Goal: Check status: Check status

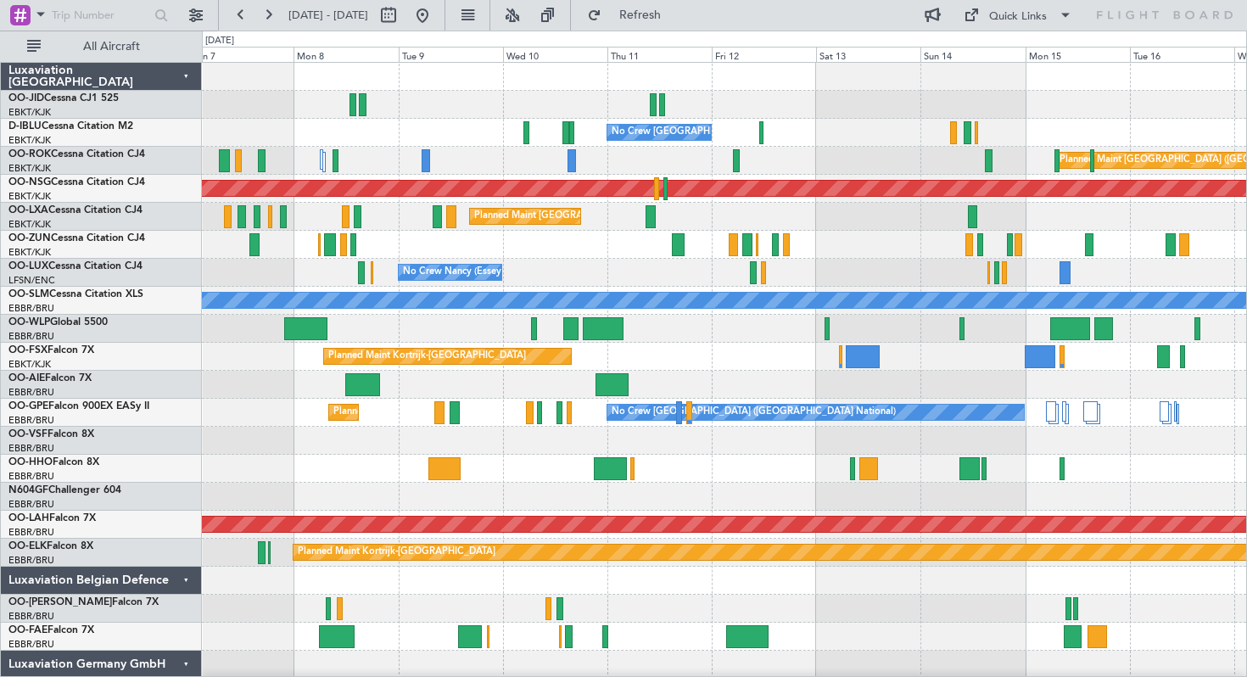
click at [401, 327] on div at bounding box center [724, 329] width 1044 height 28
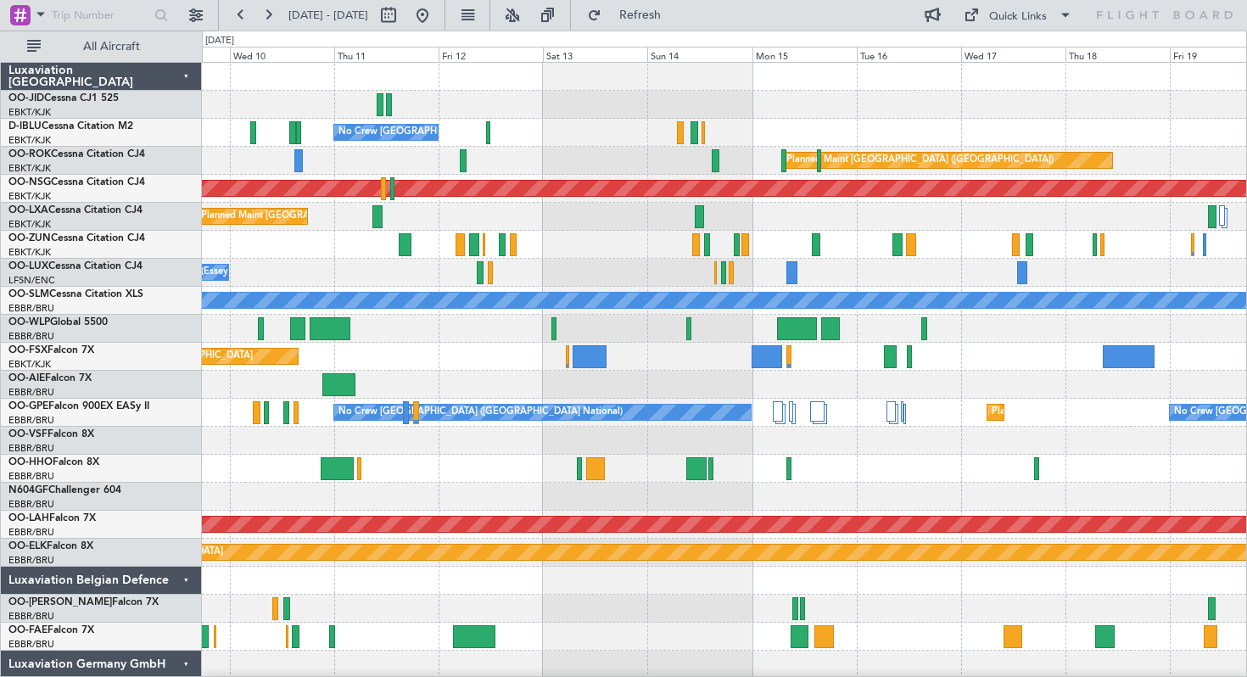
click at [644, 327] on div at bounding box center [724, 329] width 1044 height 28
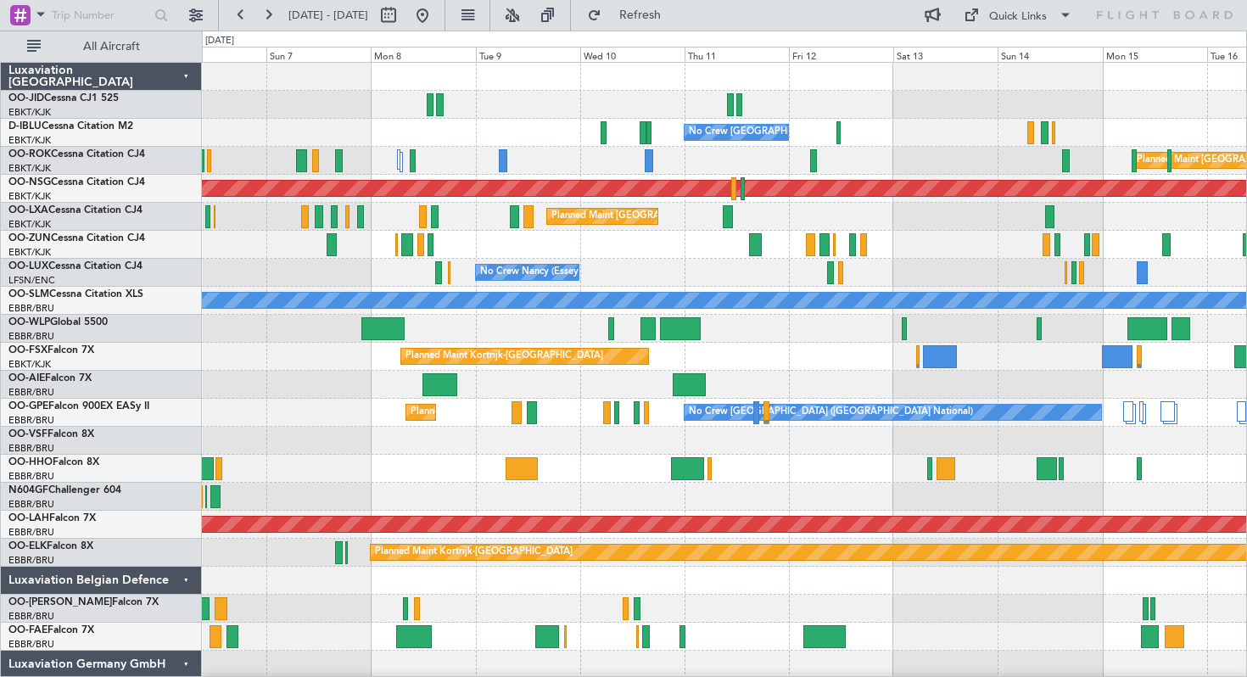
click at [972, 327] on div at bounding box center [724, 329] width 1044 height 28
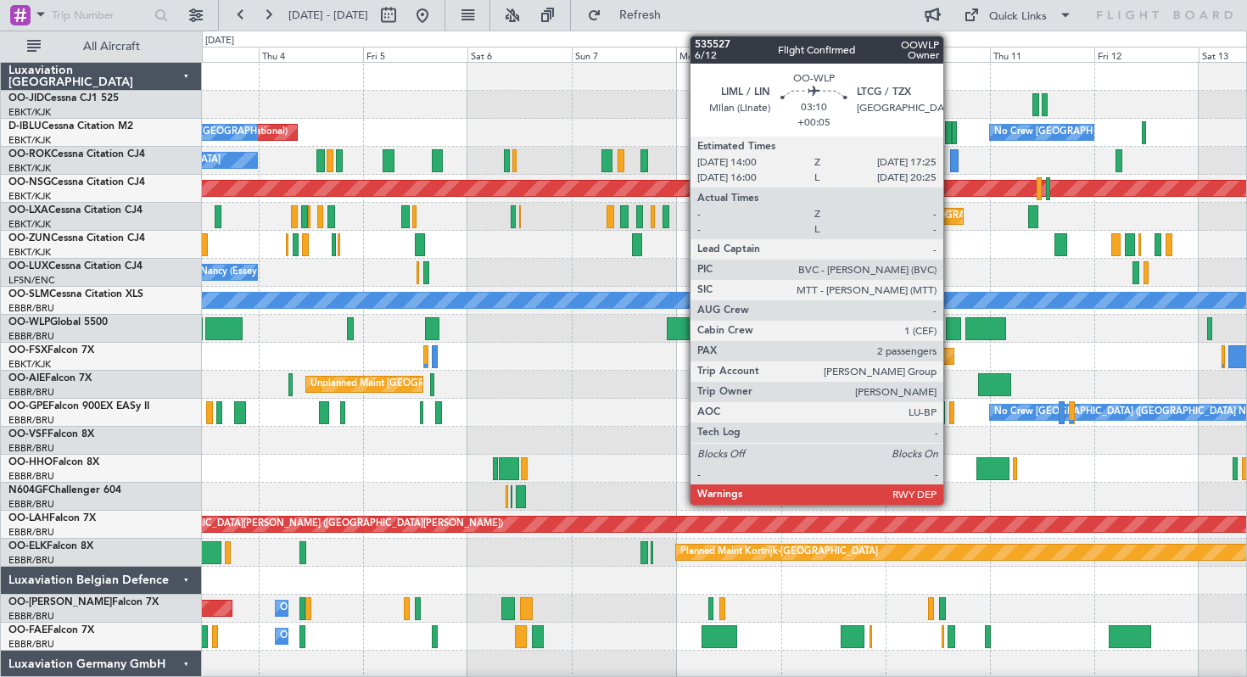
click at [951, 328] on div at bounding box center [953, 328] width 15 height 23
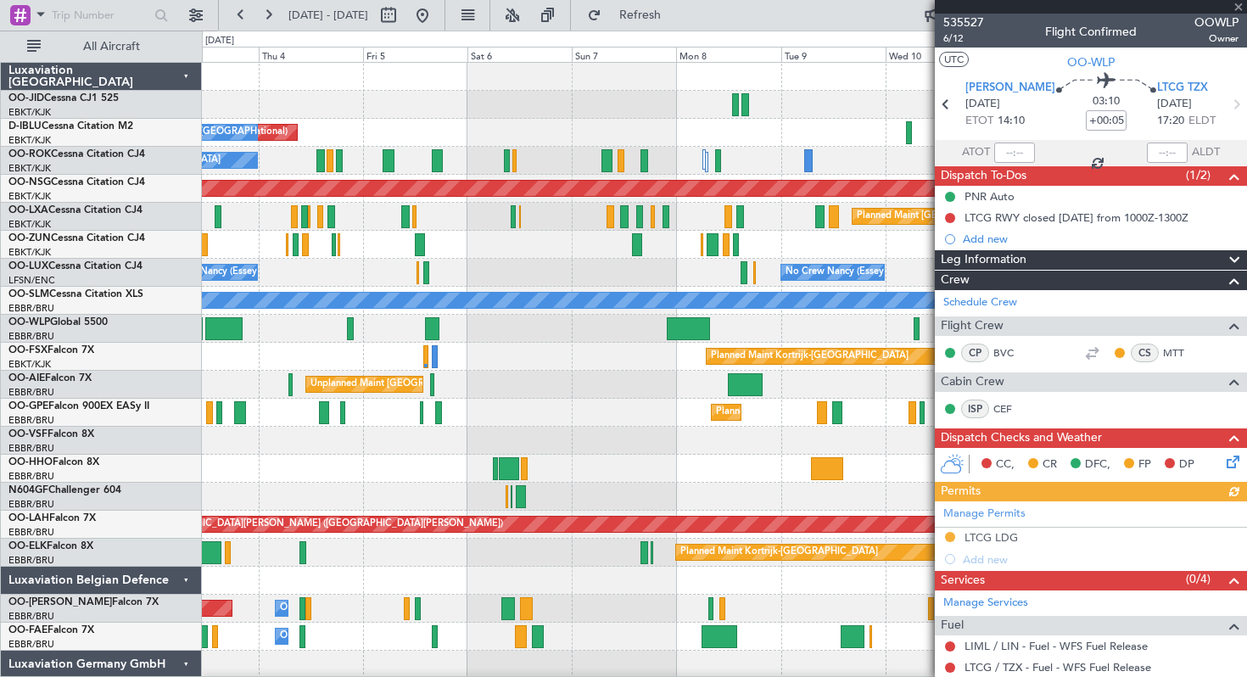
click at [1239, 8] on div at bounding box center [1091, 7] width 312 height 14
click at [1239, 8] on span at bounding box center [1238, 7] width 17 height 15
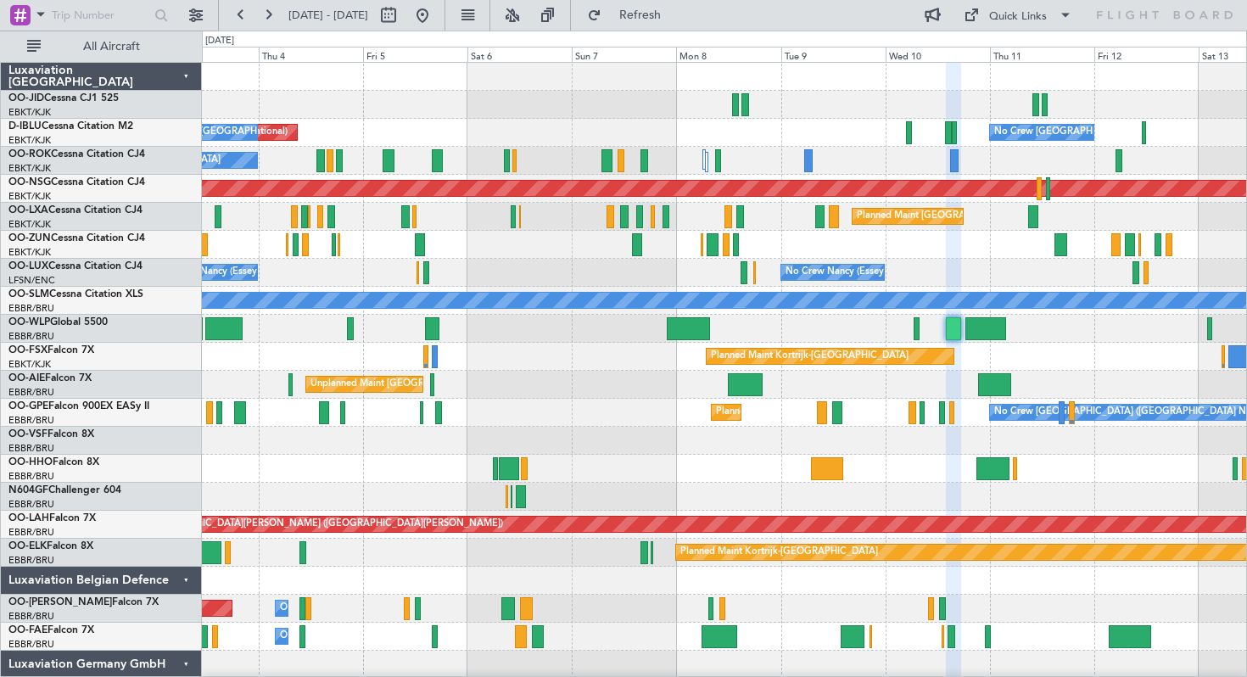
type input "0"
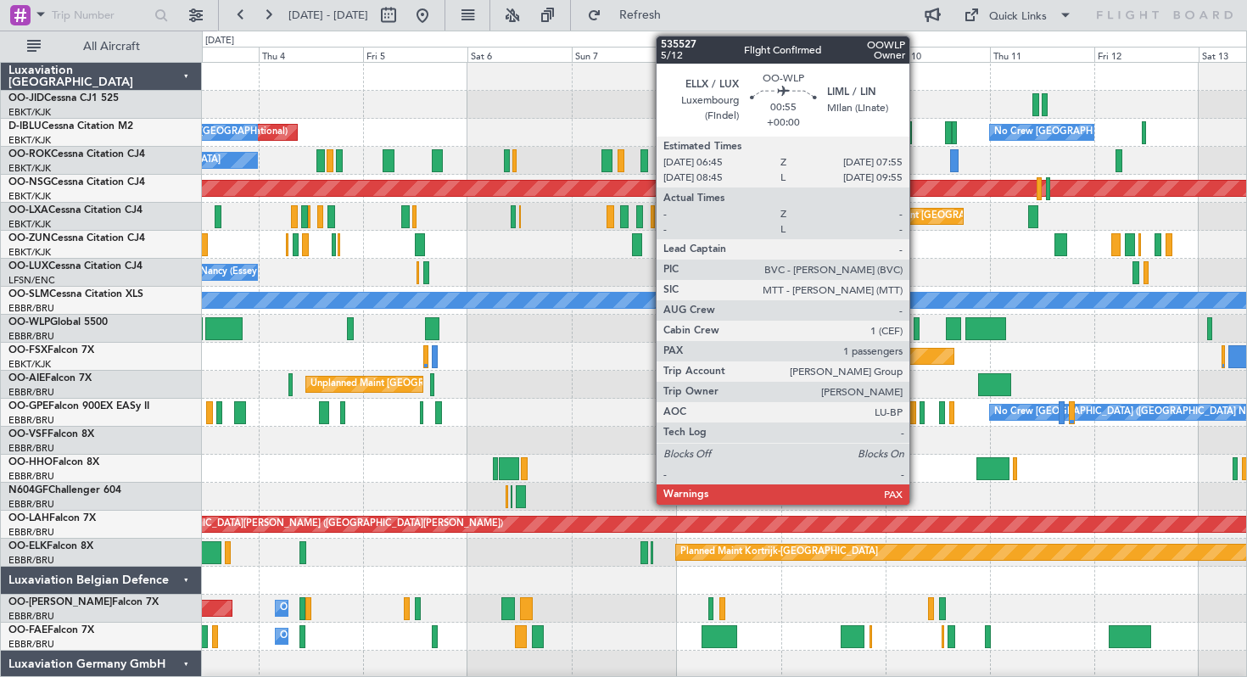
click at [917, 327] on div at bounding box center [916, 328] width 5 height 23
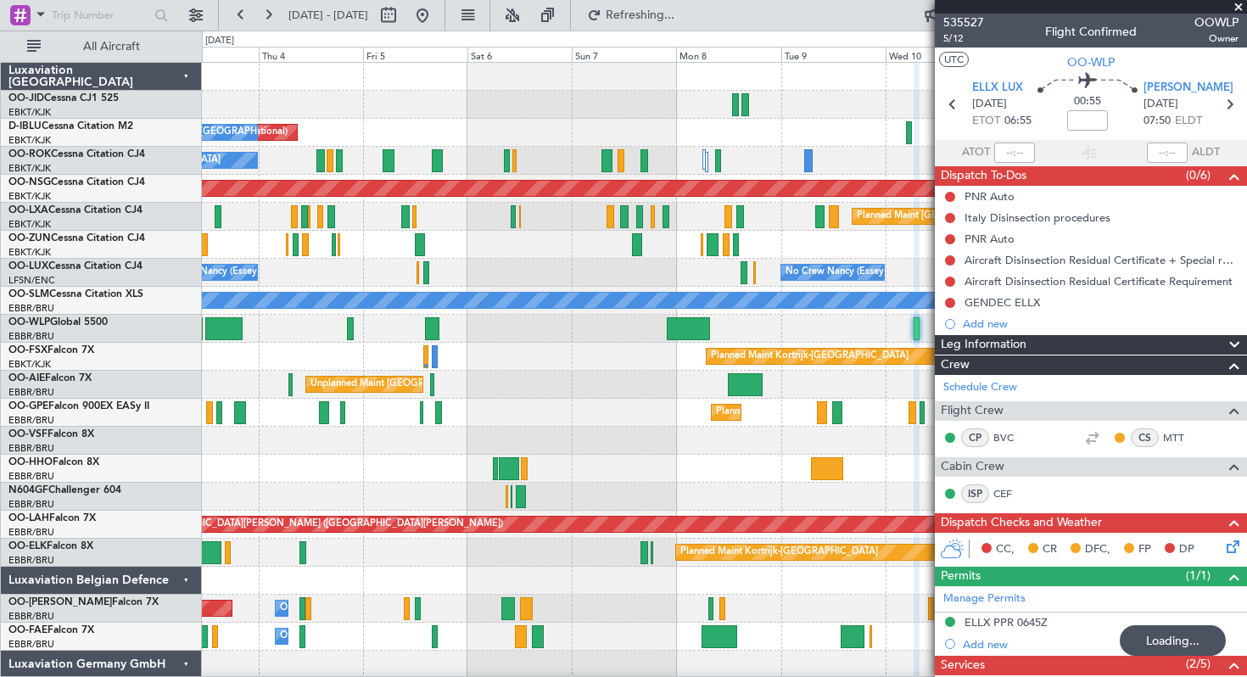
click at [1239, 6] on span at bounding box center [1238, 7] width 17 height 15
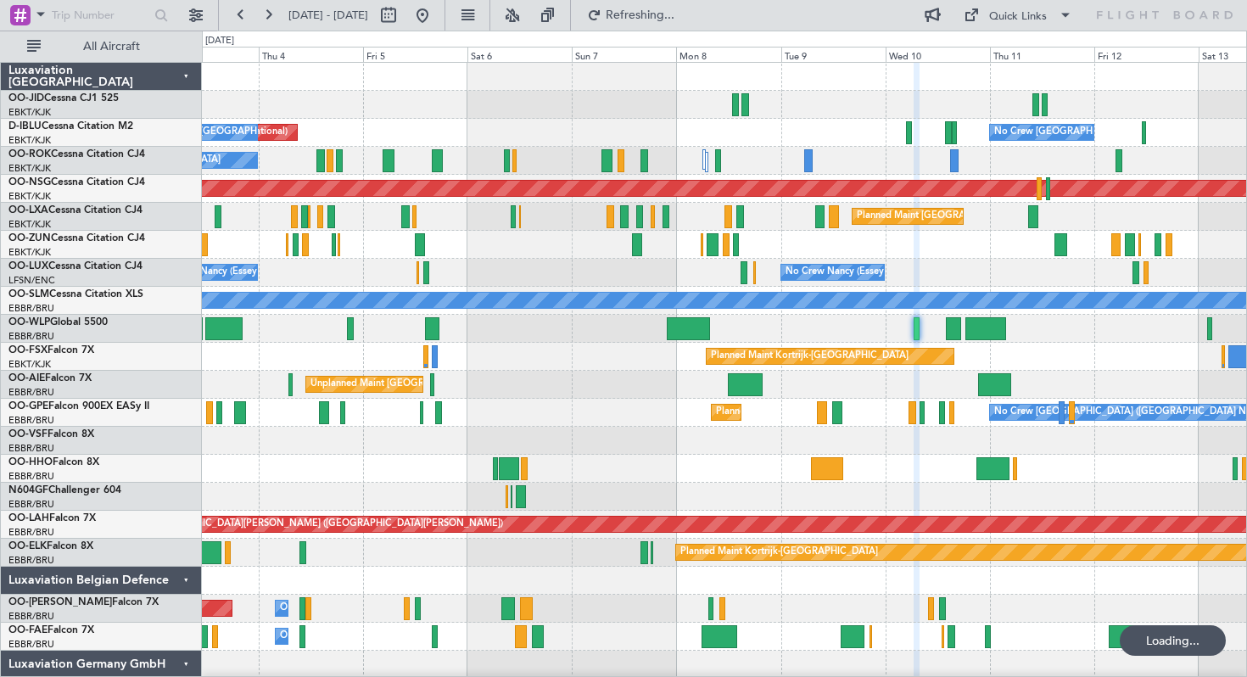
type input "0"
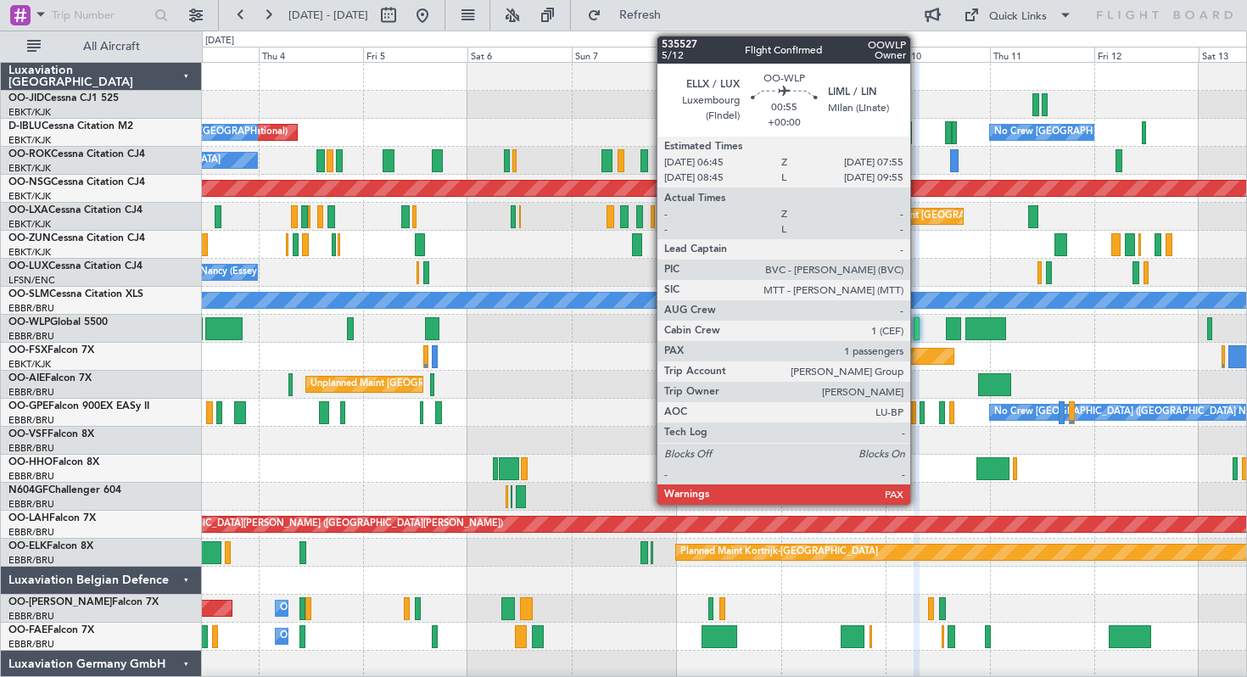
click at [918, 325] on div at bounding box center [916, 328] width 5 height 23
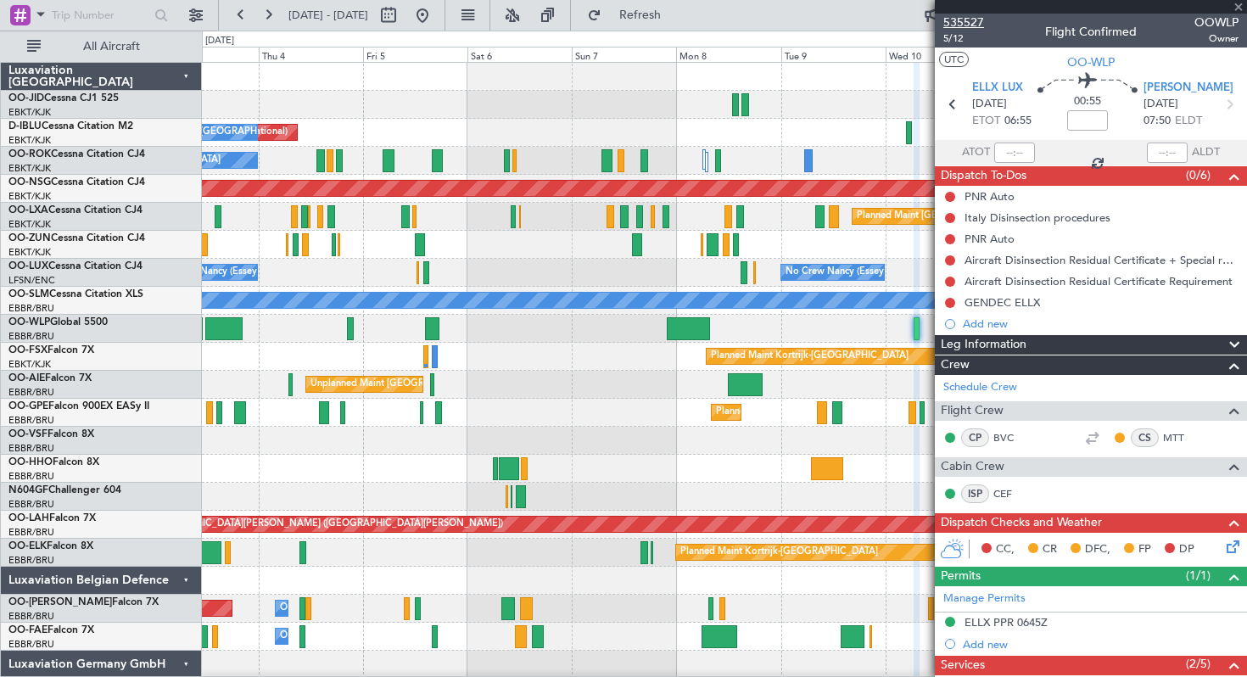
click at [970, 20] on span "535527" at bounding box center [963, 23] width 41 height 18
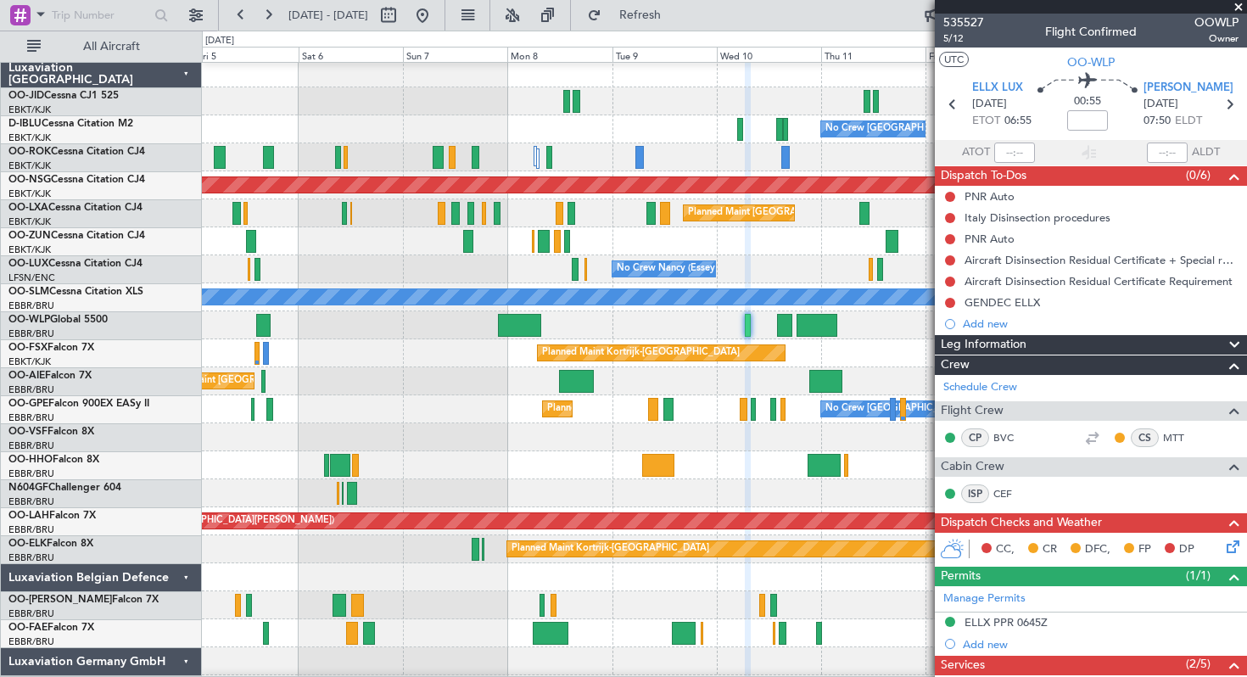
click at [591, 238] on div at bounding box center [724, 241] width 1044 height 28
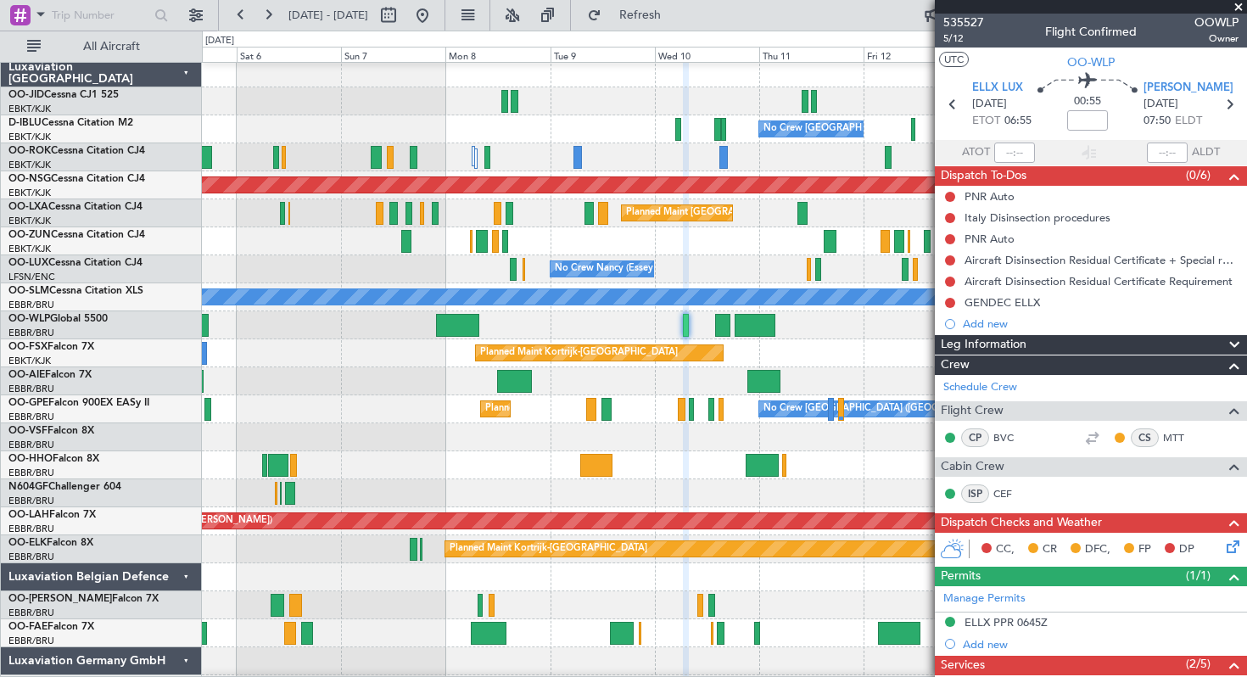
click at [1236, 4] on span at bounding box center [1238, 7] width 17 height 15
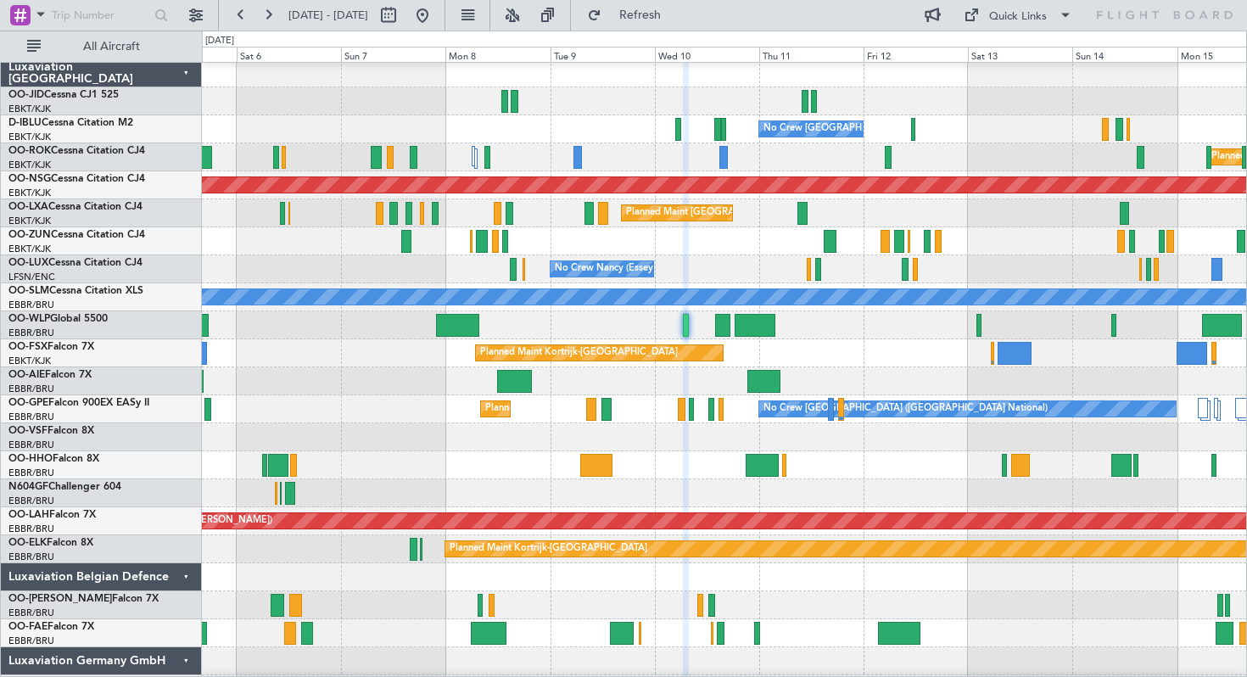
type input "0"
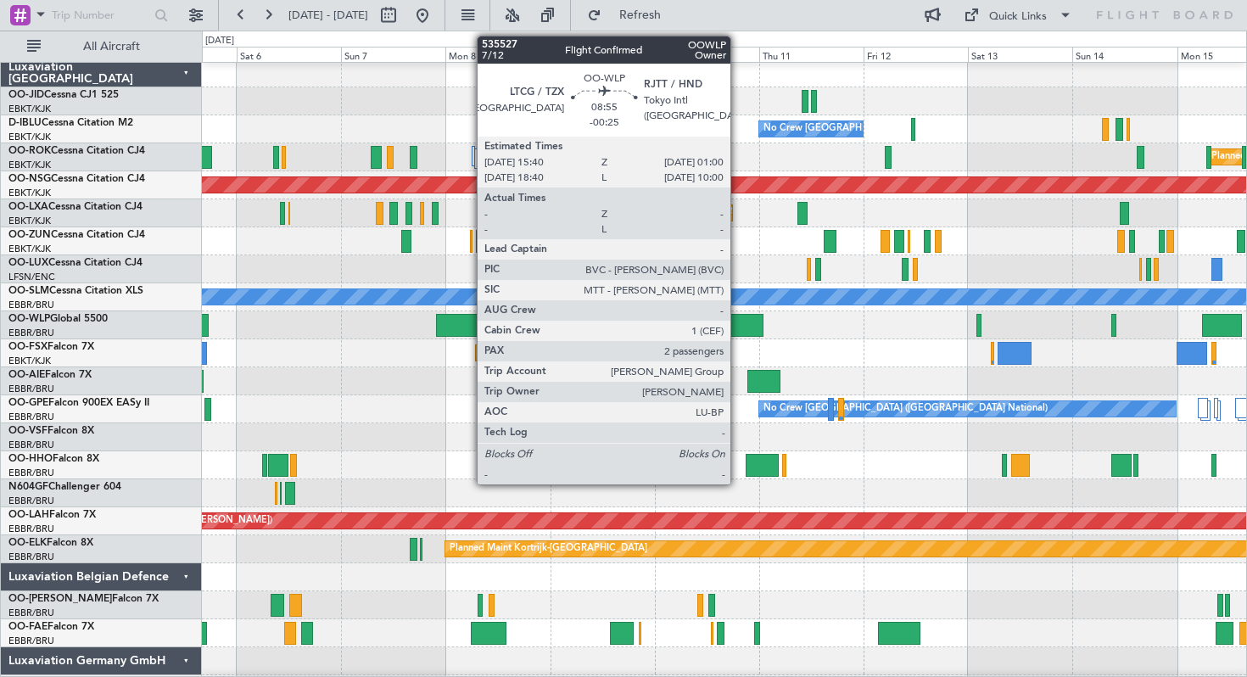
click at [738, 322] on div at bounding box center [742, 325] width 41 height 23
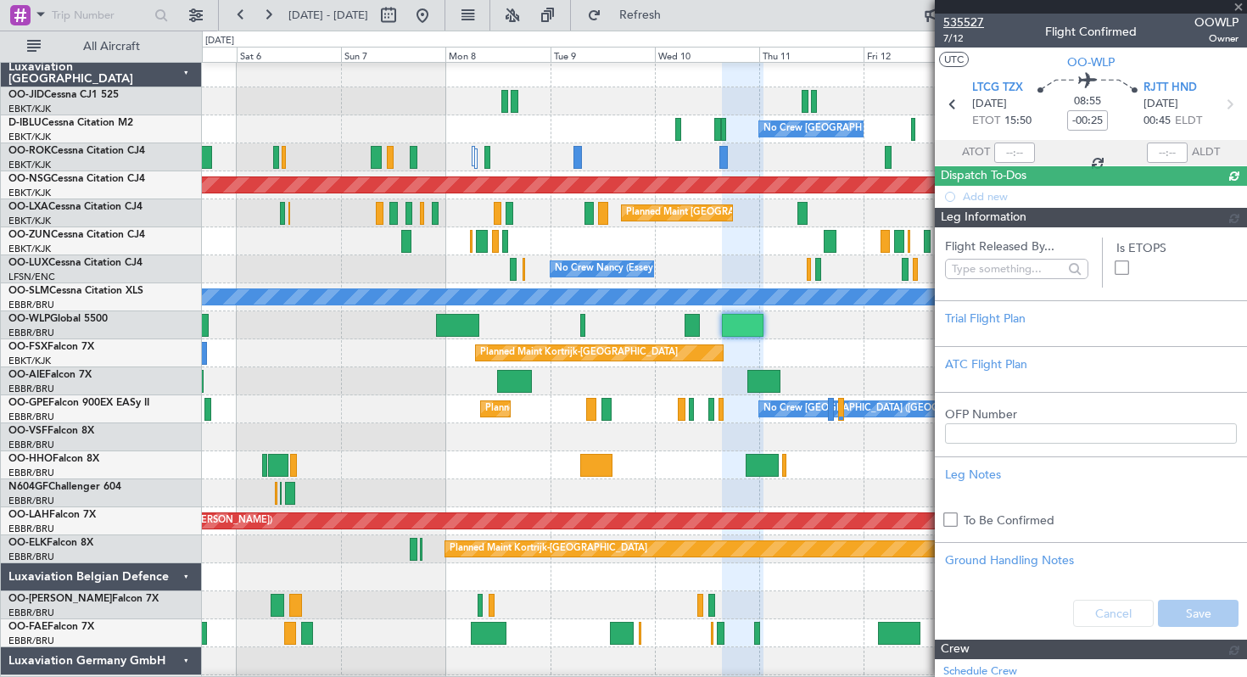
click at [959, 23] on span "535527" at bounding box center [963, 23] width 41 height 18
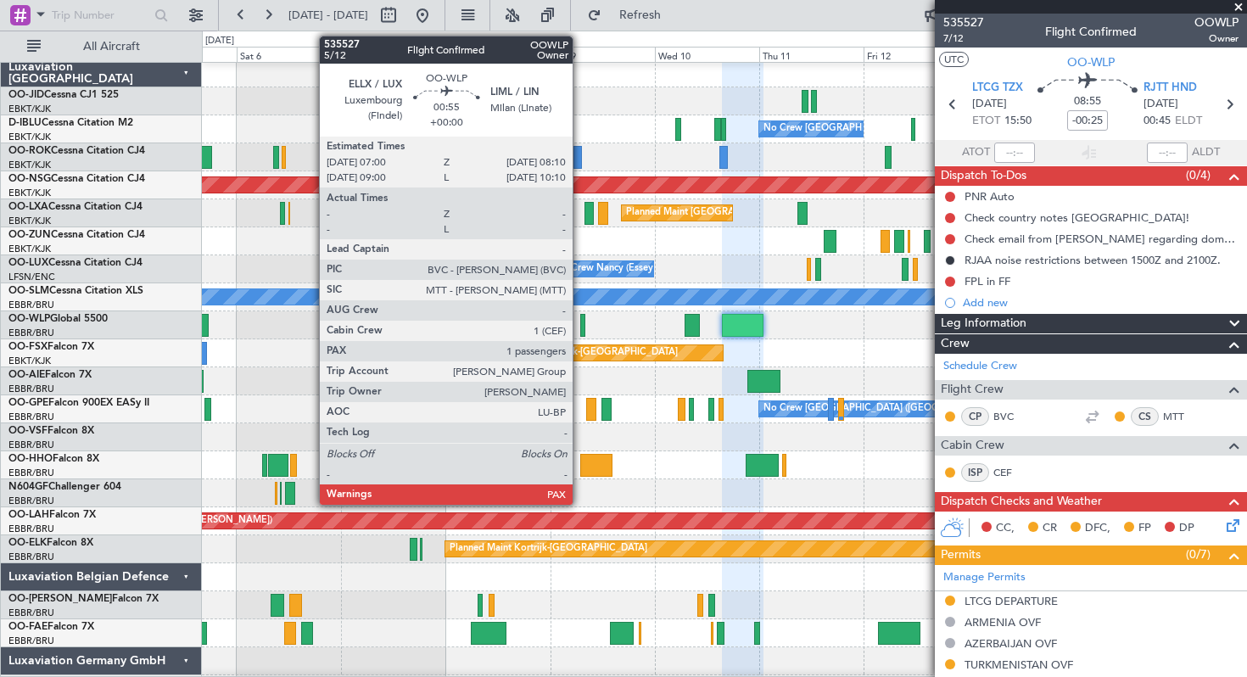
click at [580, 327] on div at bounding box center [582, 325] width 5 height 23
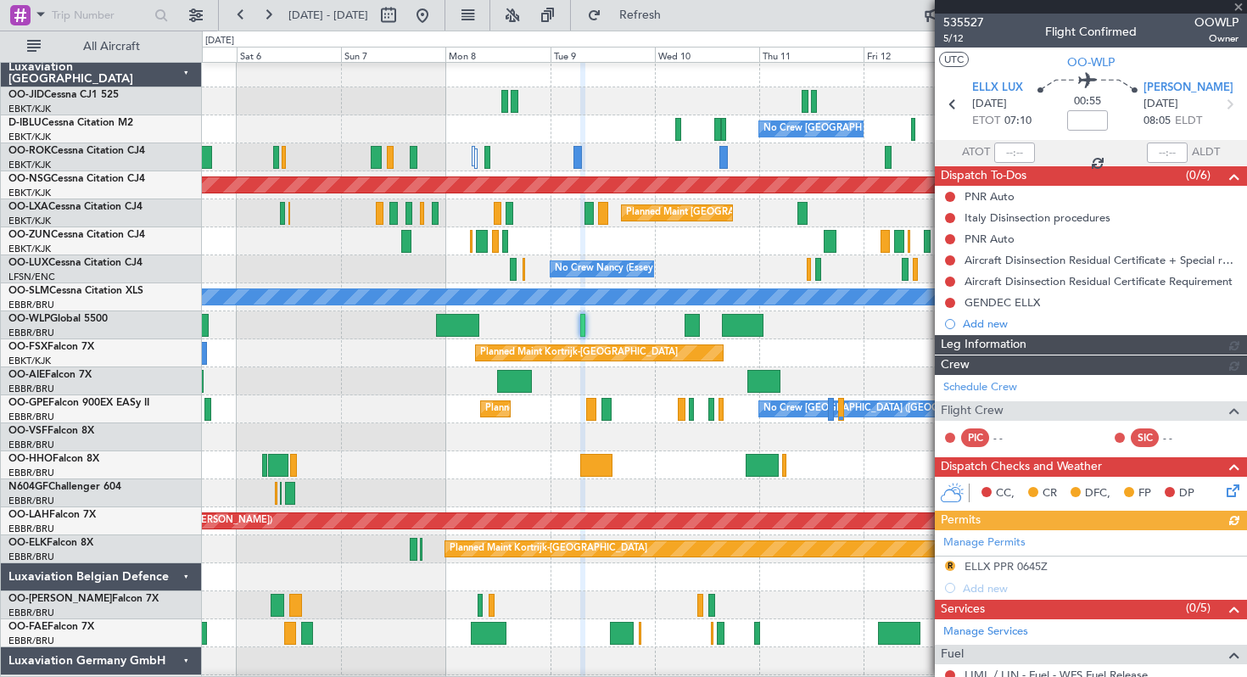
scroll to position [298, 0]
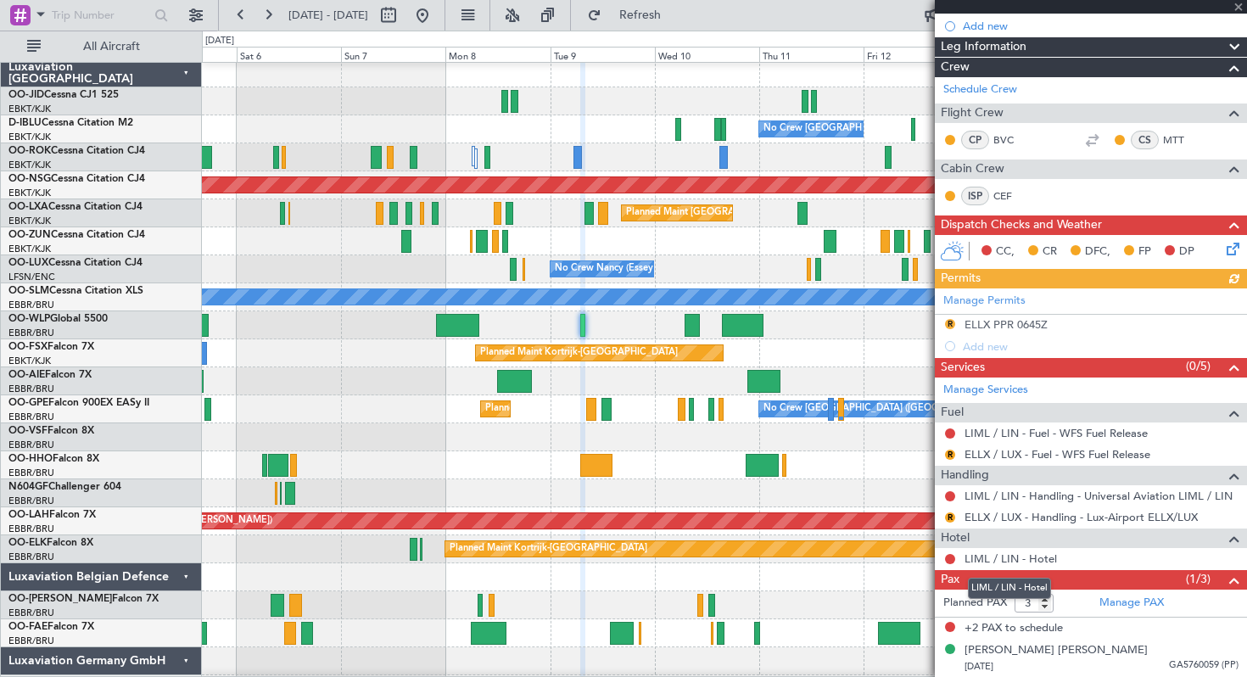
click at [1040, 604] on mat-tooltip-component "LIML / LIN - Hotel" at bounding box center [1009, 588] width 107 height 45
click at [1042, 604] on mat-tooltip-component "LIML / LIN - Hotel" at bounding box center [1009, 588] width 107 height 45
click at [1047, 606] on mat-tooltip-component "LIML / LIN - Hotel" at bounding box center [1009, 588] width 107 height 45
click at [1046, 604] on mat-tooltip-component "LIML / LIN - Hotel" at bounding box center [1009, 588] width 107 height 45
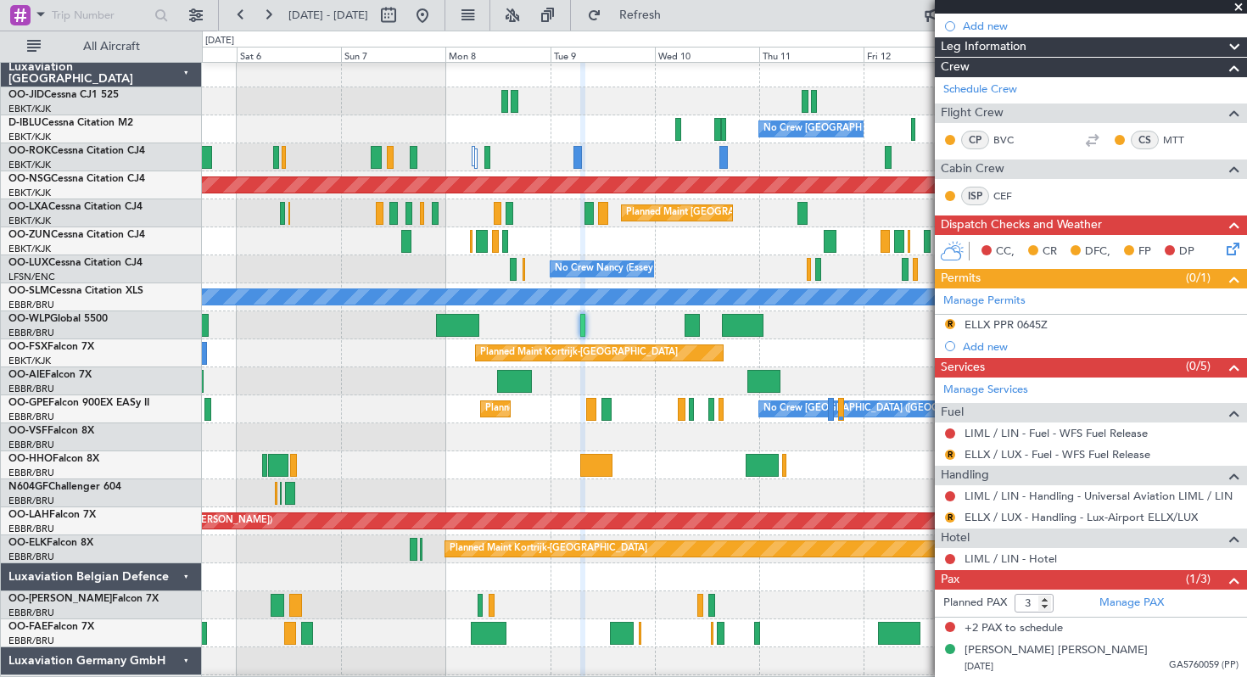
click at [1083, 601] on form "Planned PAX 3" at bounding box center [1013, 603] width 156 height 27
click at [1043, 608] on input "2" at bounding box center [1034, 603] width 39 height 19
type input "1"
click at [1043, 608] on input "1" at bounding box center [1034, 603] width 39 height 19
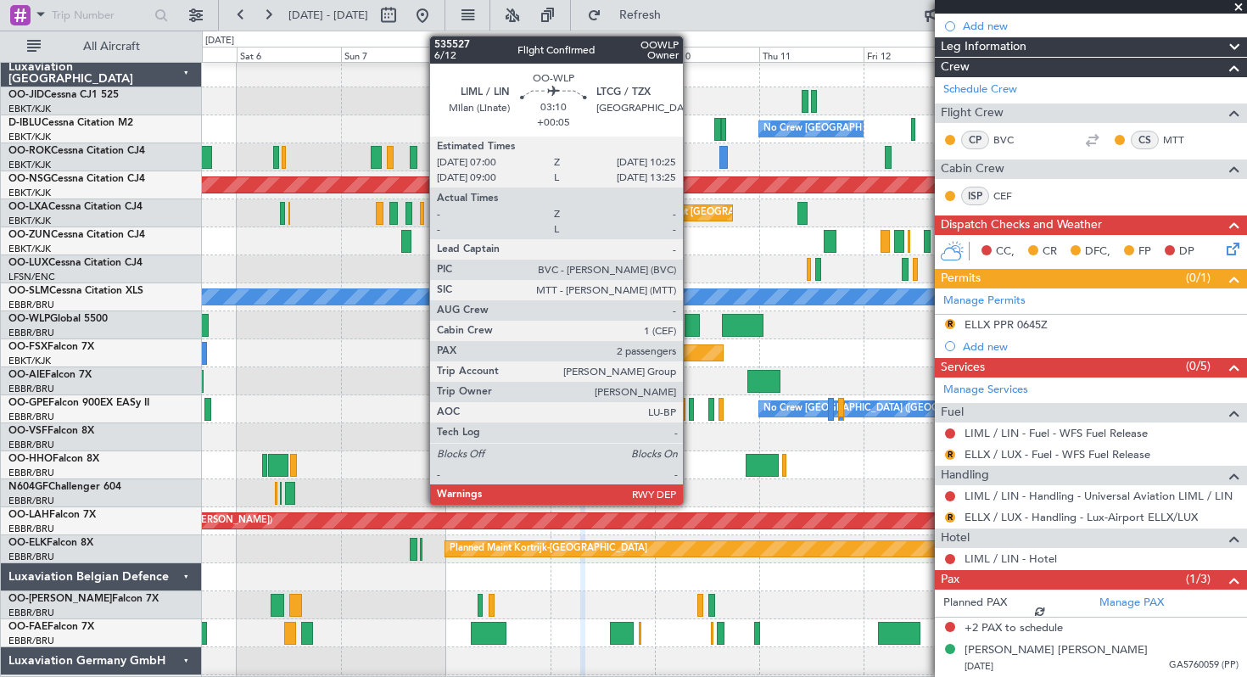
click at [690, 324] on div at bounding box center [692, 325] width 15 height 23
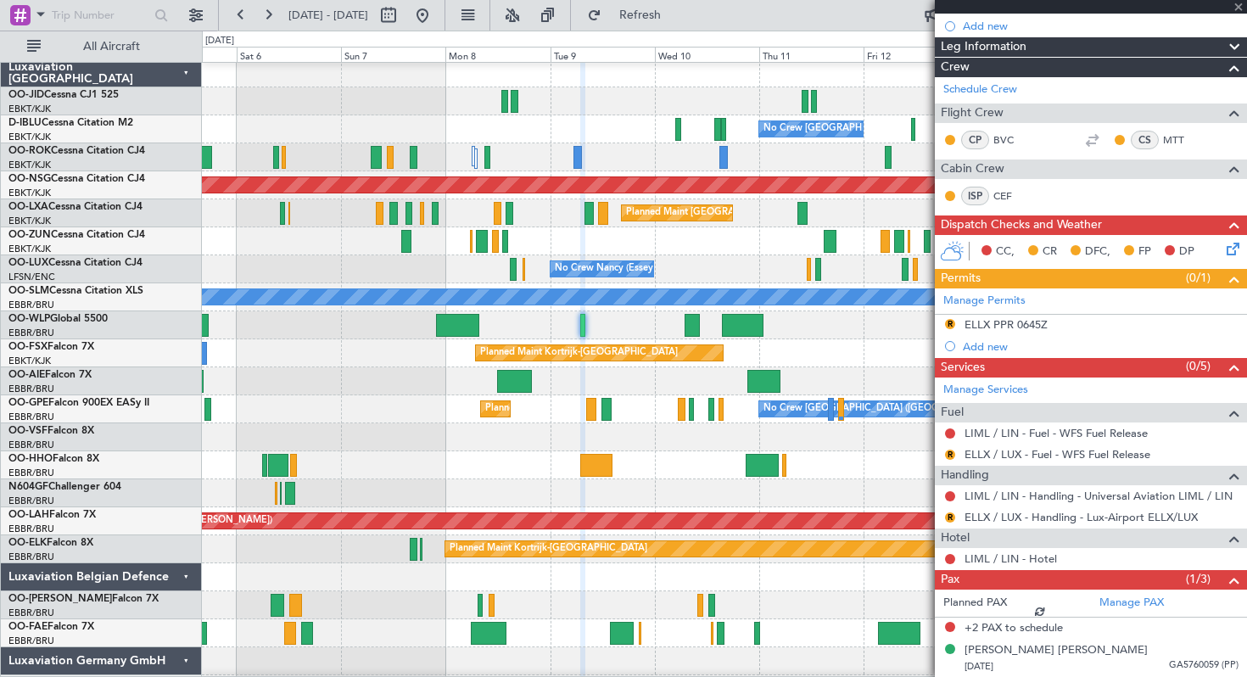
scroll to position [276, 0]
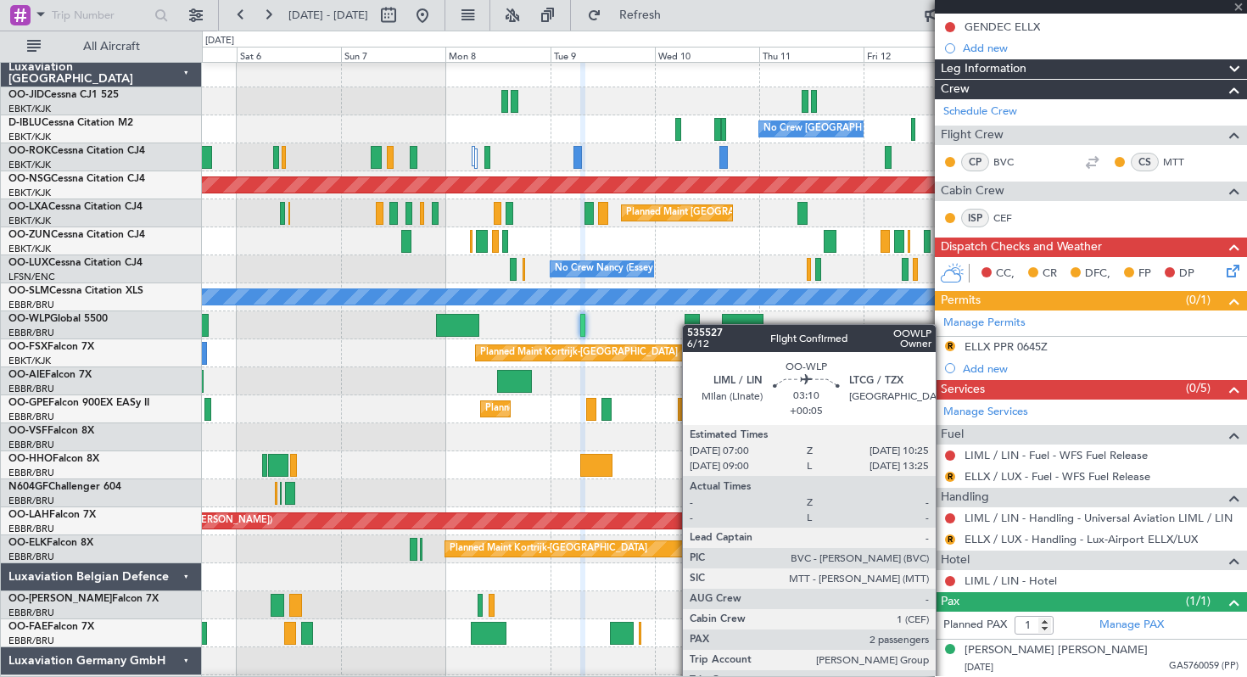
type input "+00:05"
type input "2"
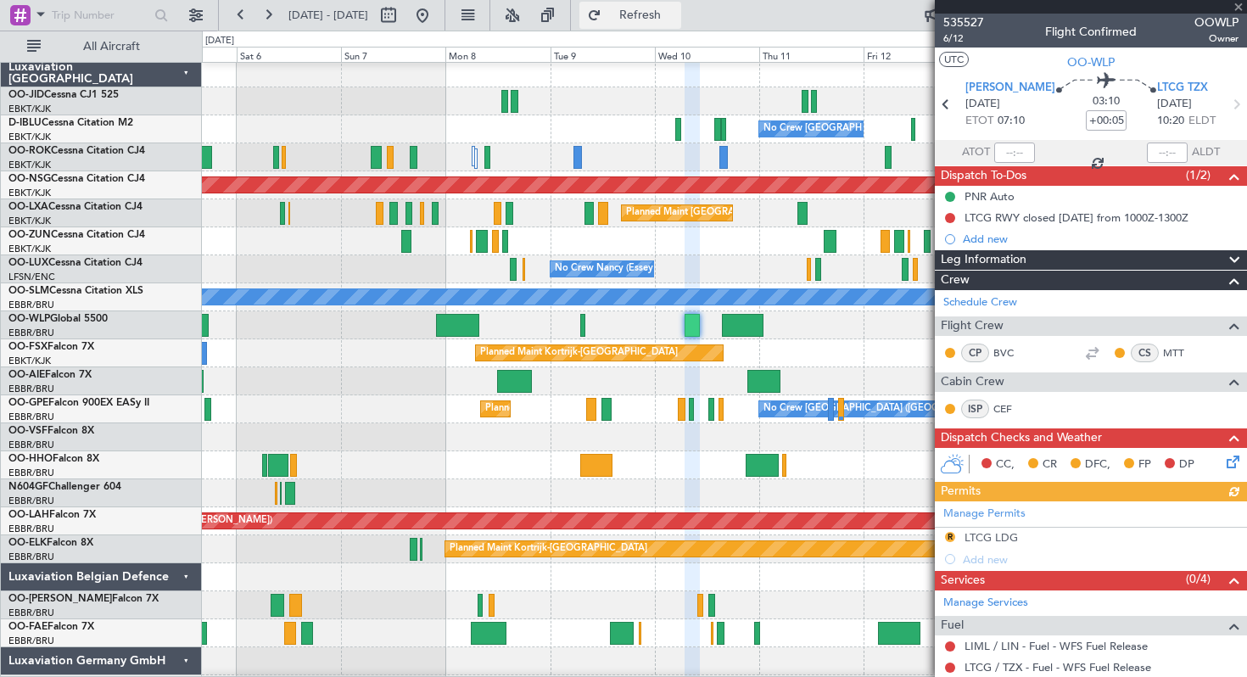
click at [670, 12] on span "Refresh" at bounding box center [640, 15] width 71 height 12
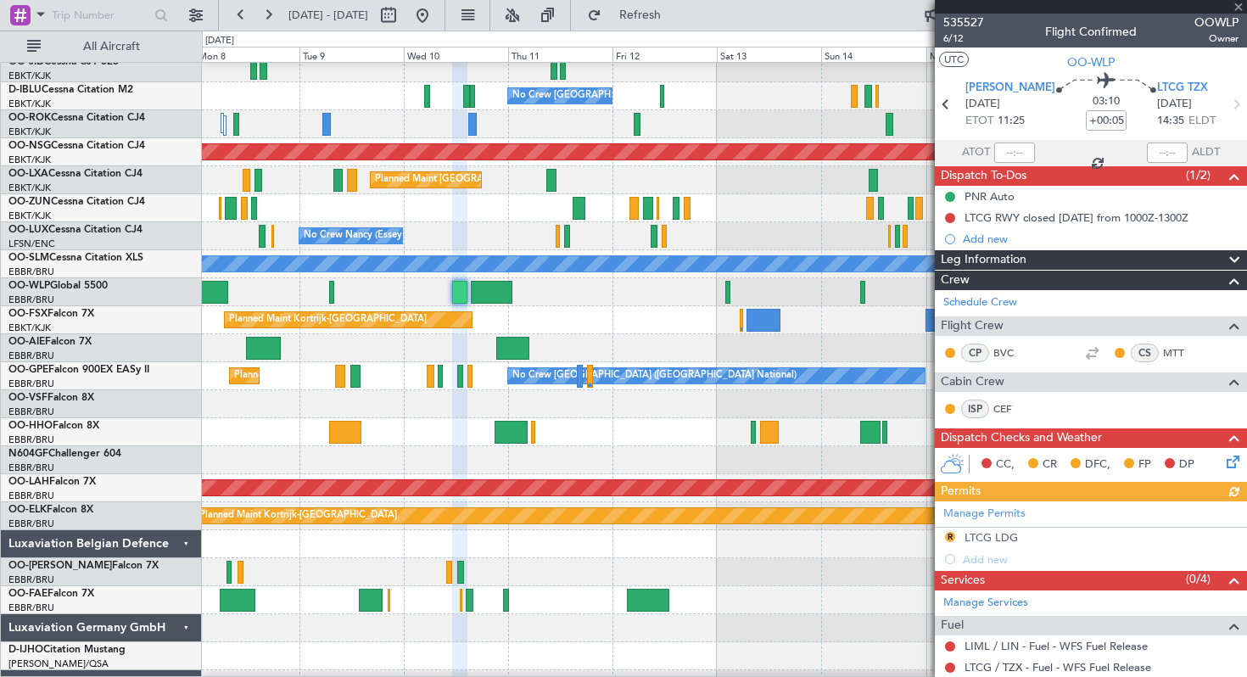
scroll to position [19, 0]
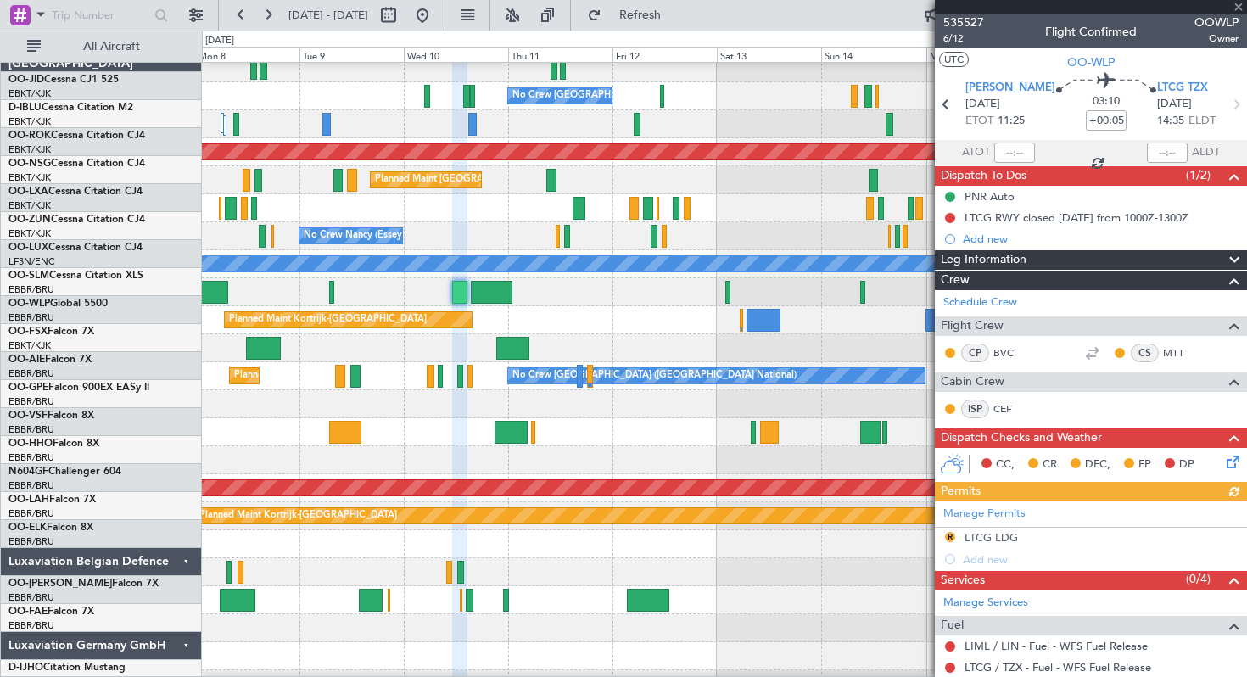
click at [558, 306] on div at bounding box center [724, 292] width 1044 height 28
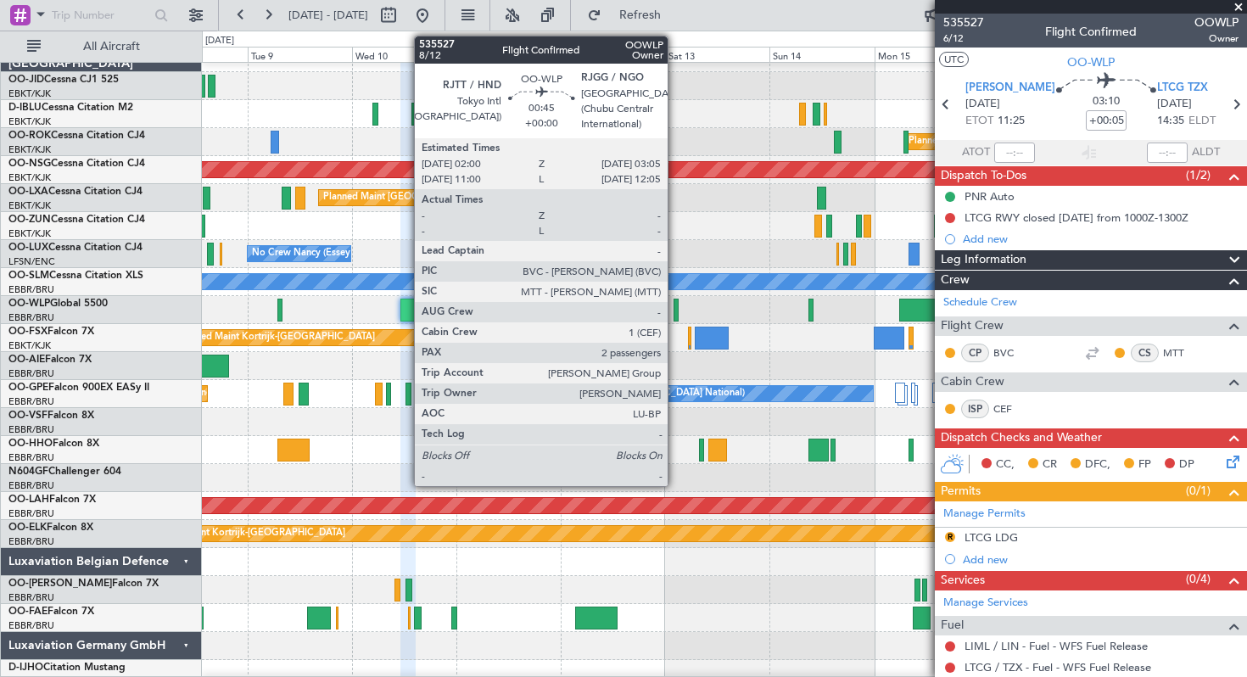
click at [675, 310] on div at bounding box center [676, 310] width 5 height 23
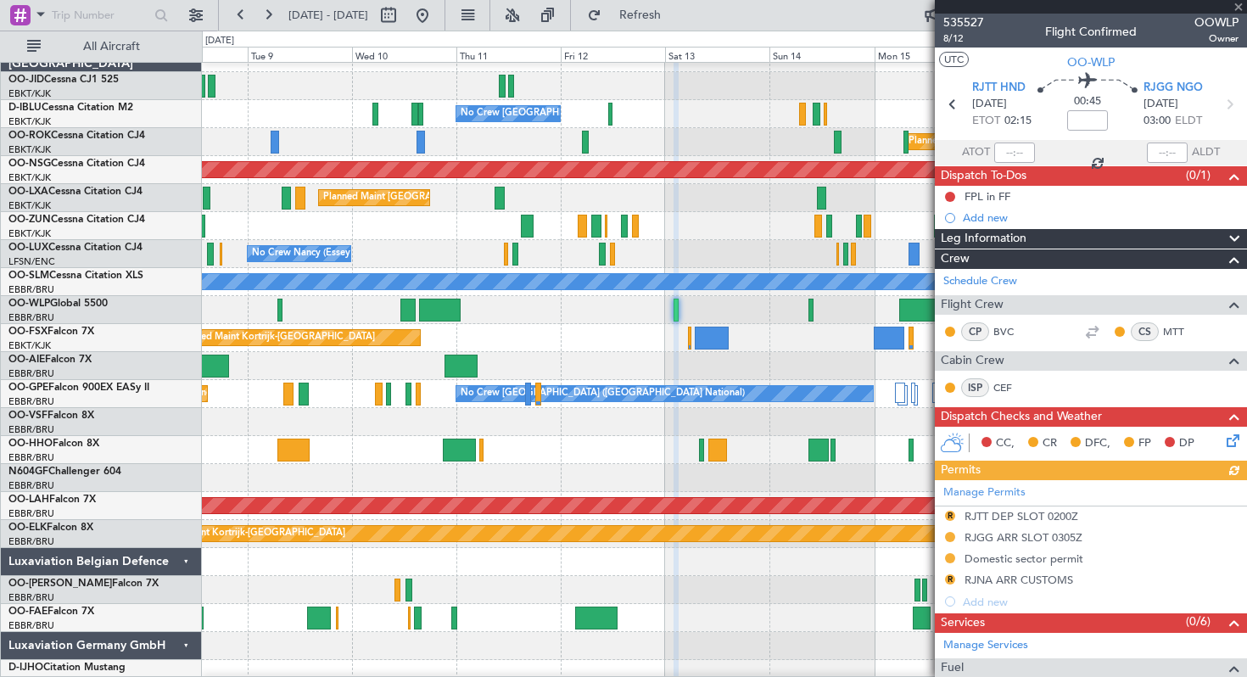
scroll to position [313, 0]
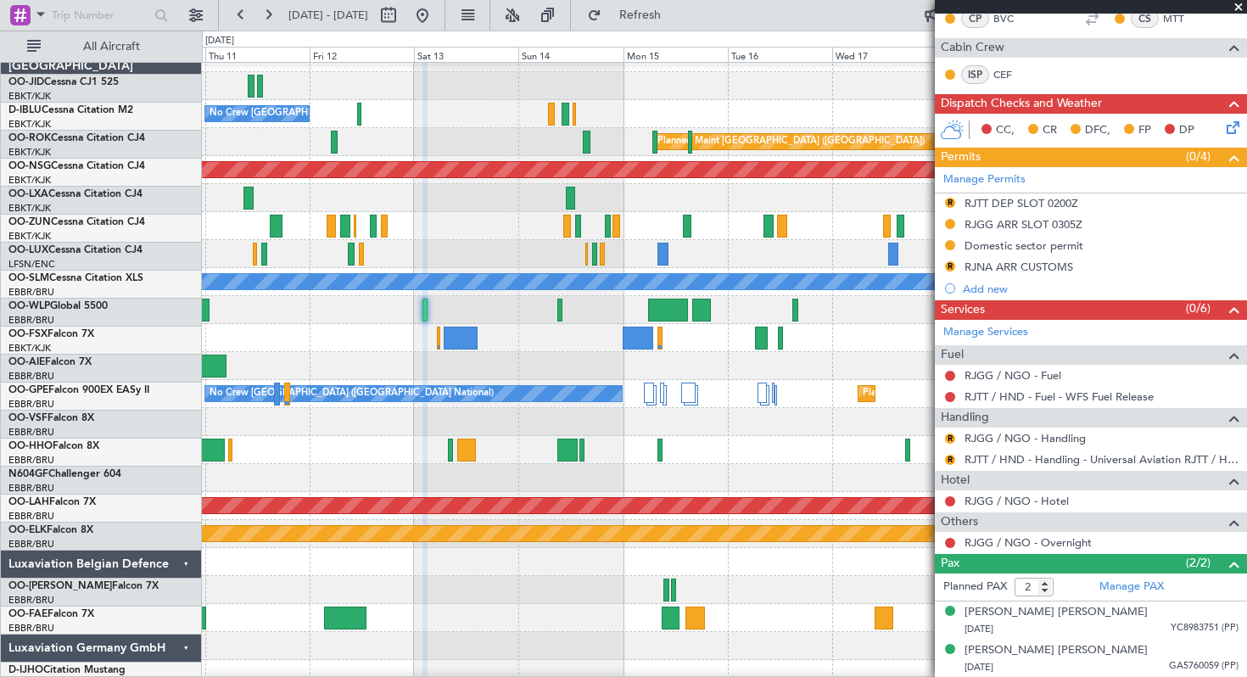
click at [524, 314] on div at bounding box center [724, 310] width 1044 height 28
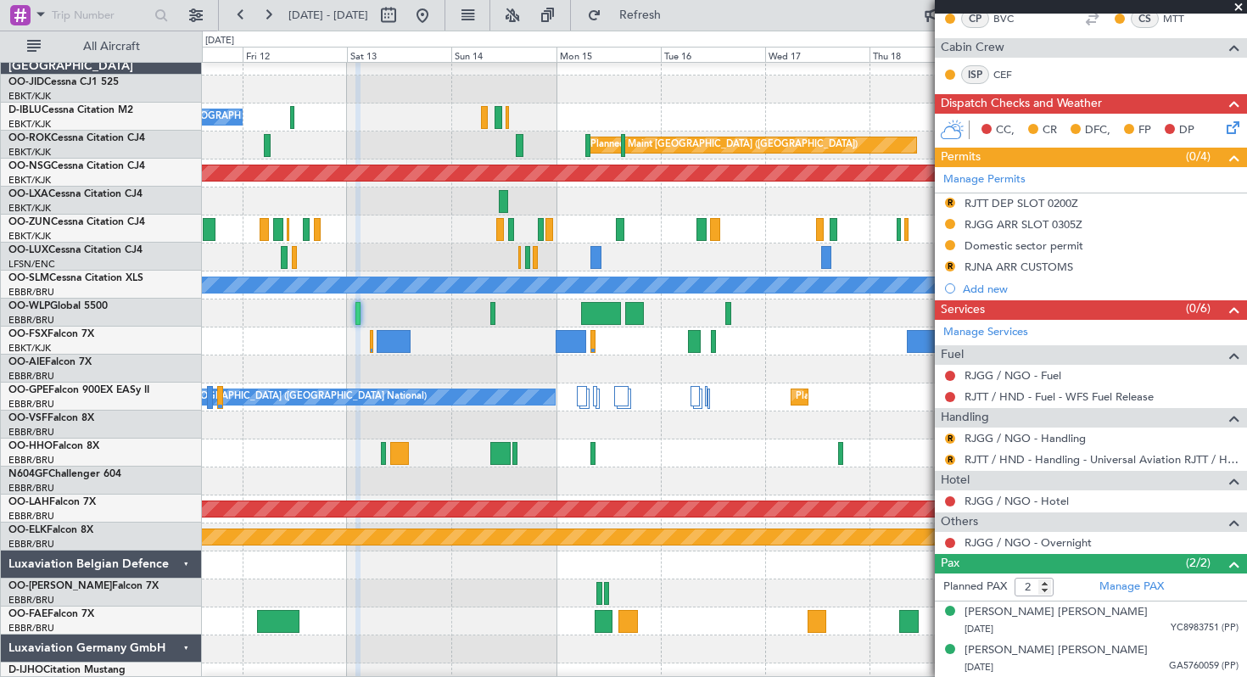
scroll to position [15, 0]
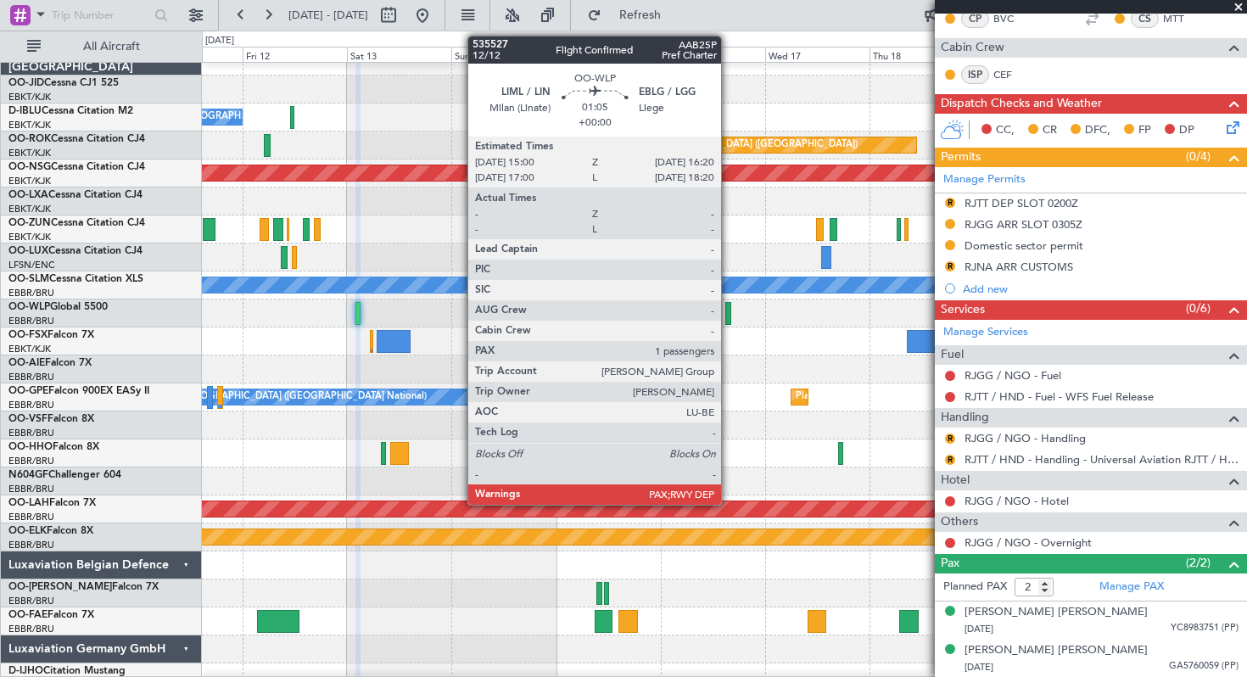
click at [729, 315] on div at bounding box center [728, 313] width 6 height 23
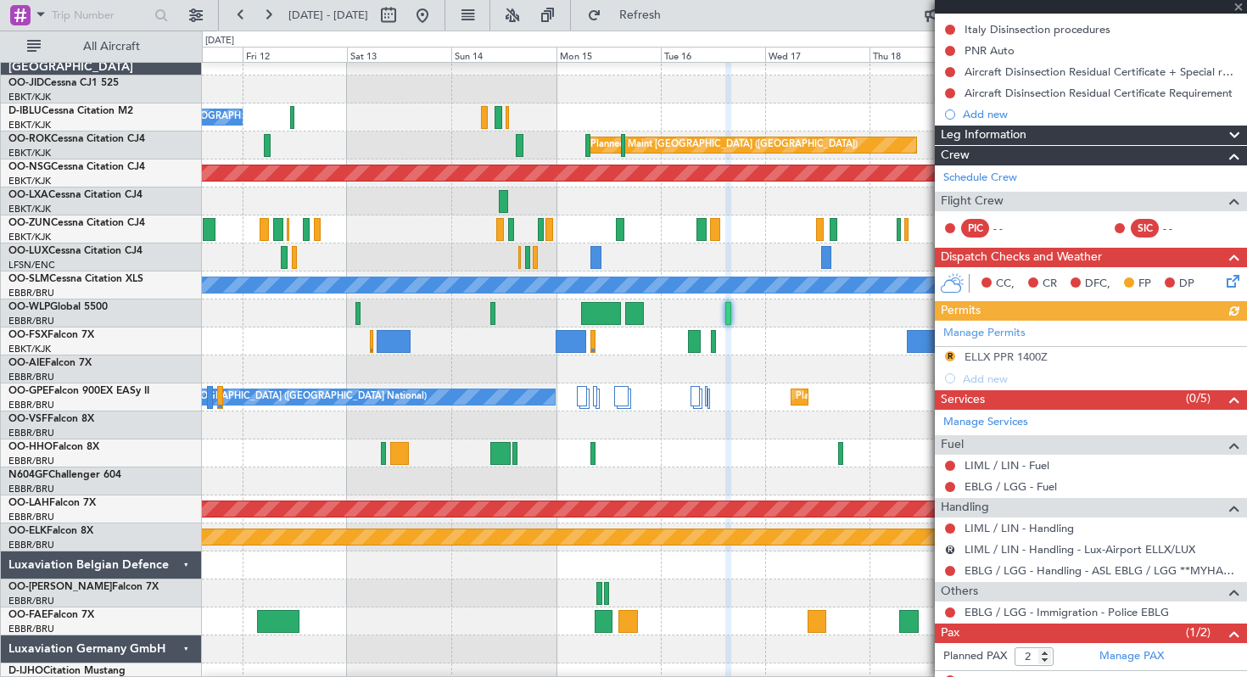
scroll to position [242, 0]
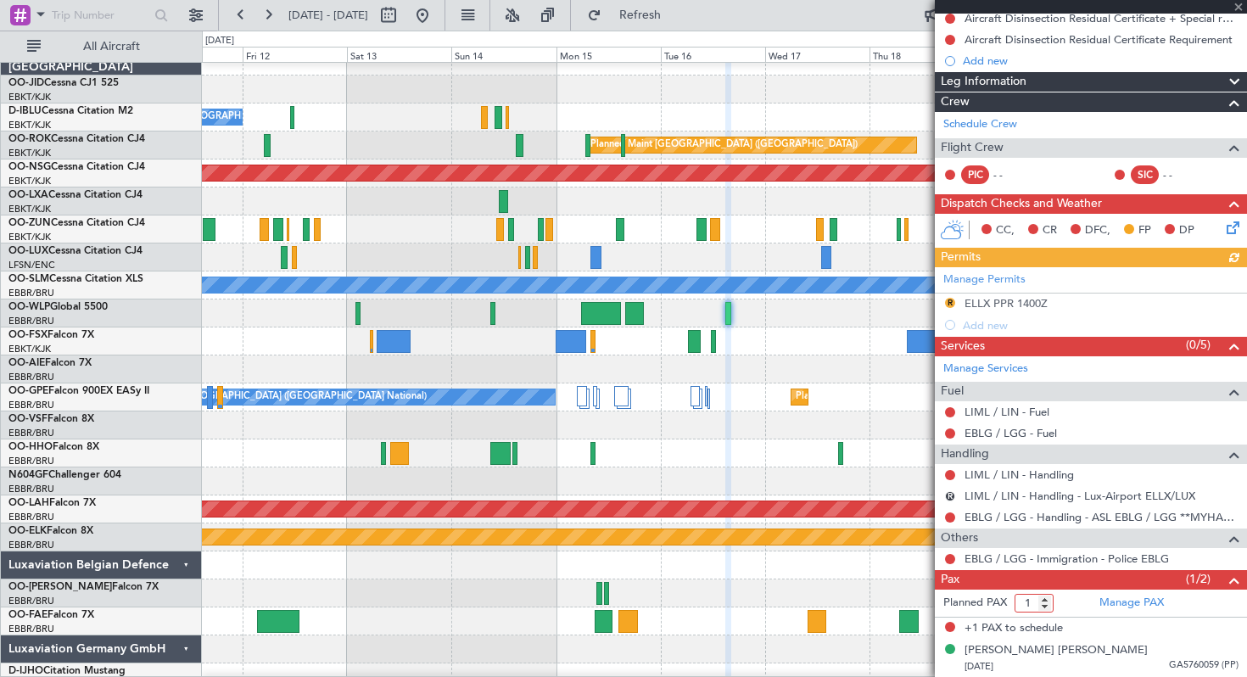
type input "1"
click at [1047, 609] on input "1" at bounding box center [1034, 603] width 39 height 19
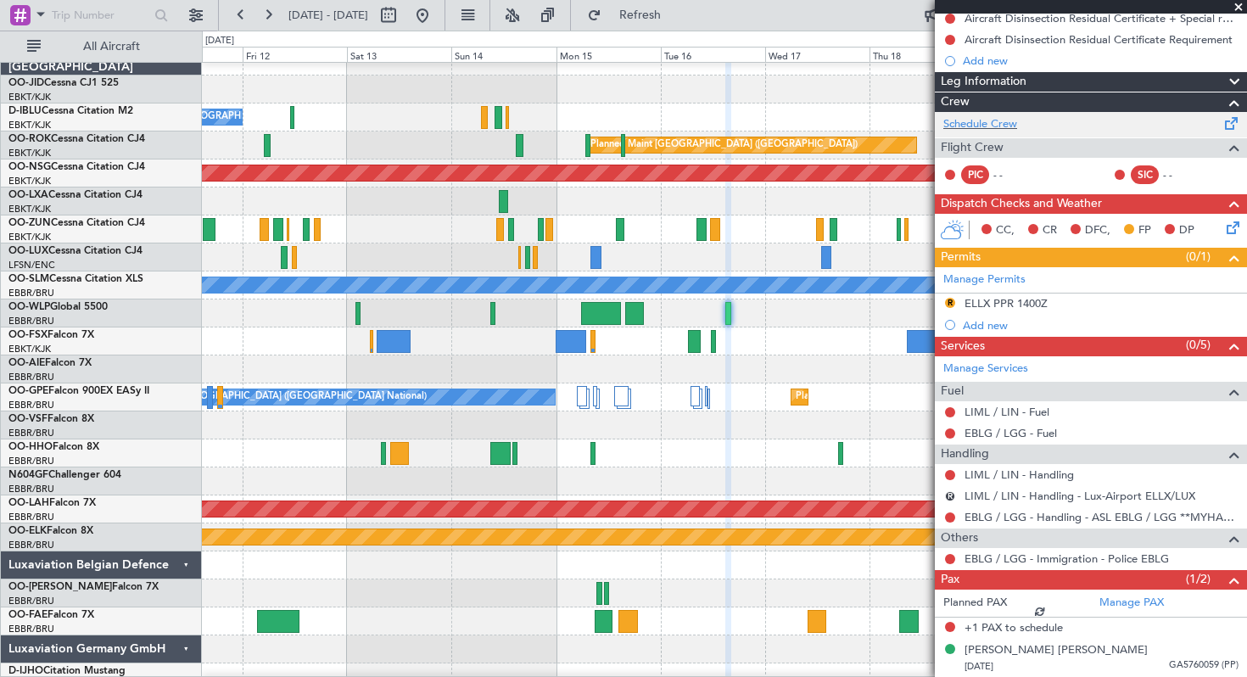
scroll to position [0, 0]
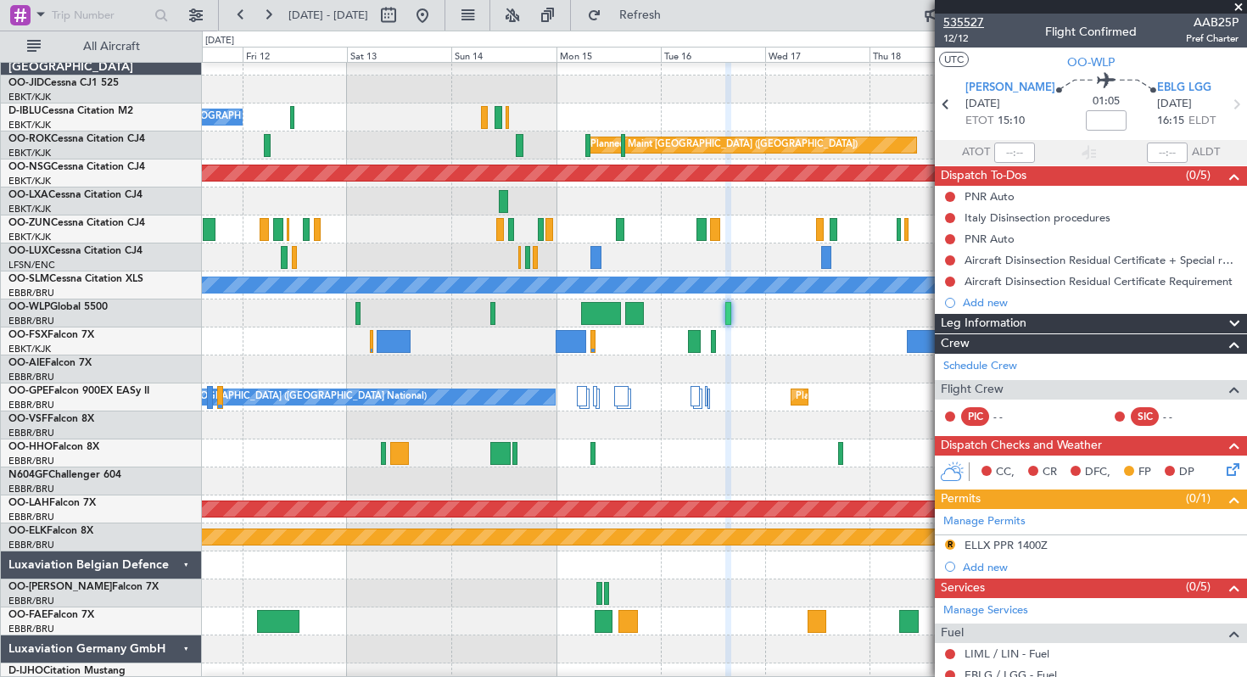
click at [970, 23] on span "535527" at bounding box center [963, 23] width 41 height 18
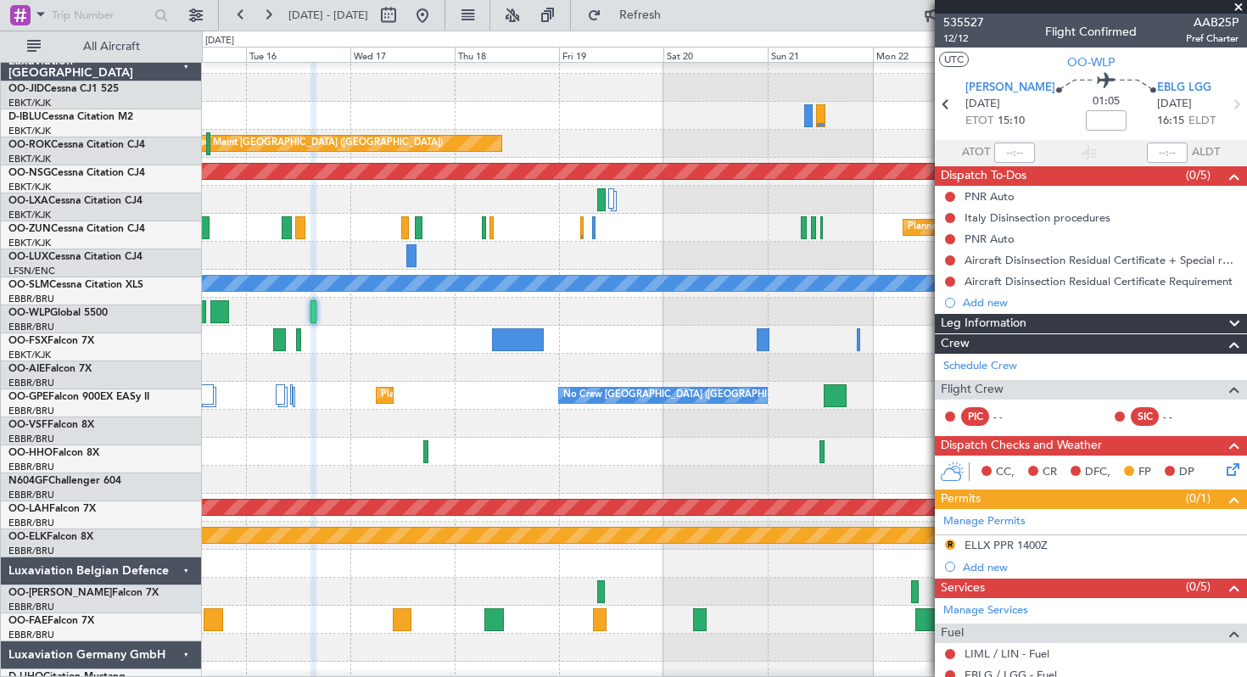
scroll to position [8, 0]
click at [429, 324] on div at bounding box center [724, 312] width 1044 height 28
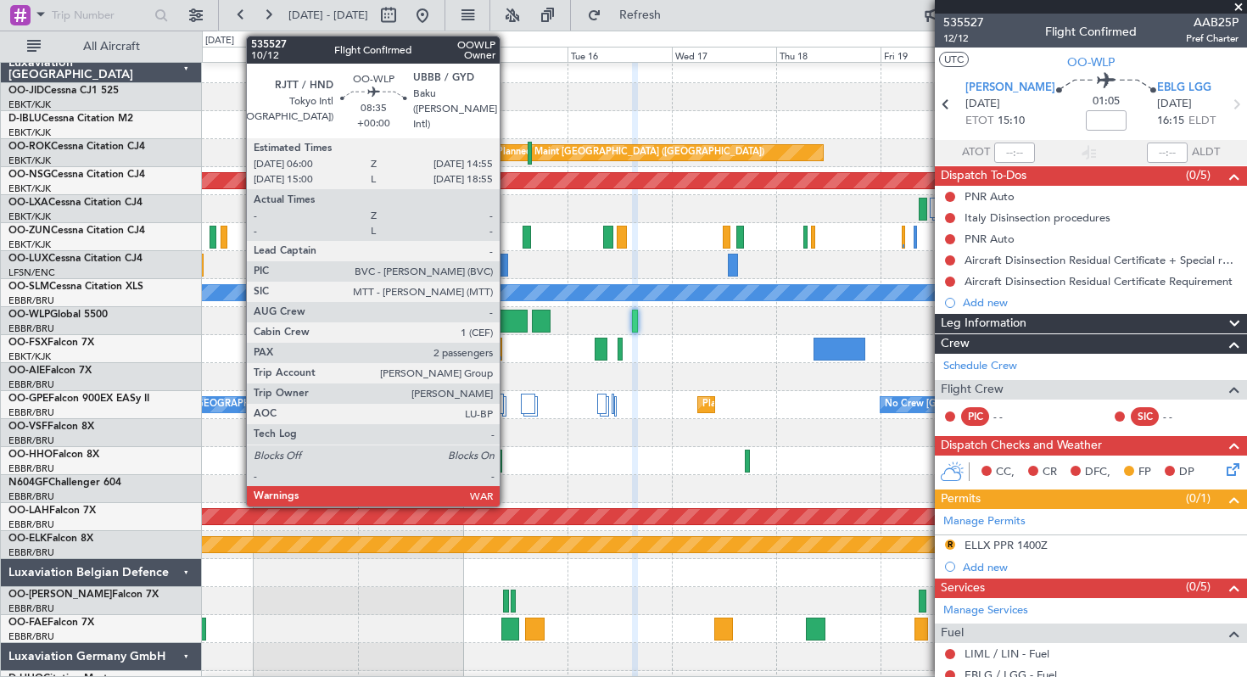
click at [507, 316] on div at bounding box center [507, 321] width 39 height 23
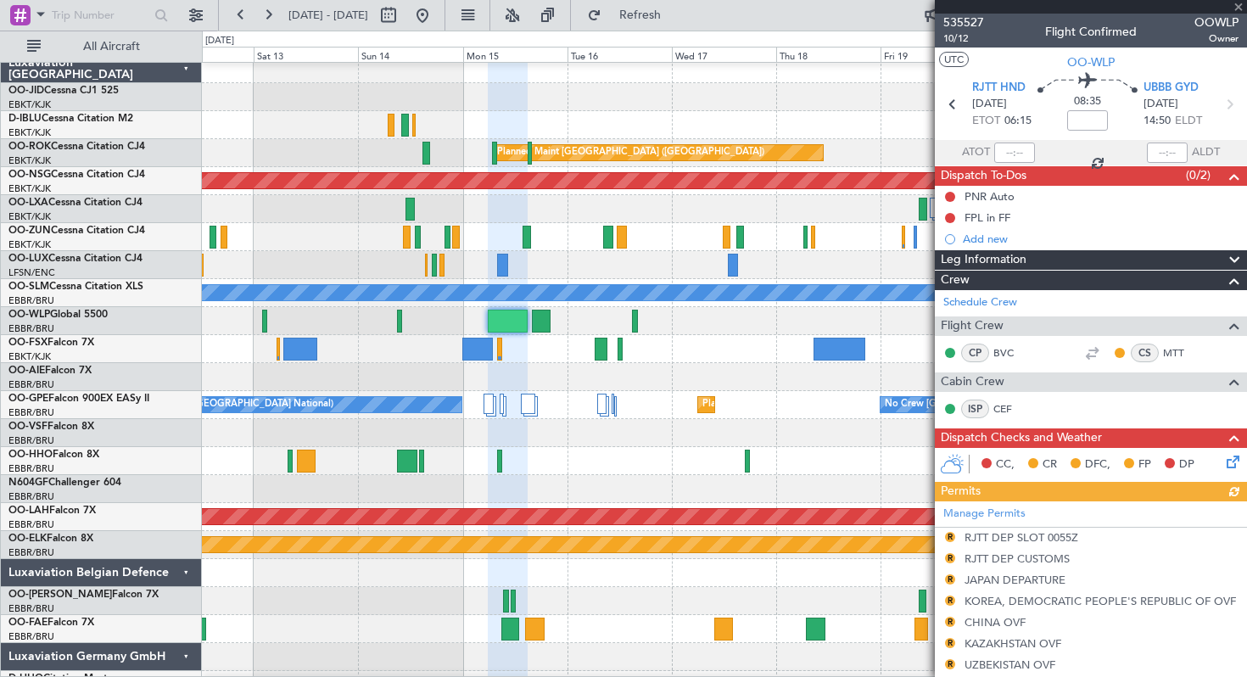
scroll to position [399, 0]
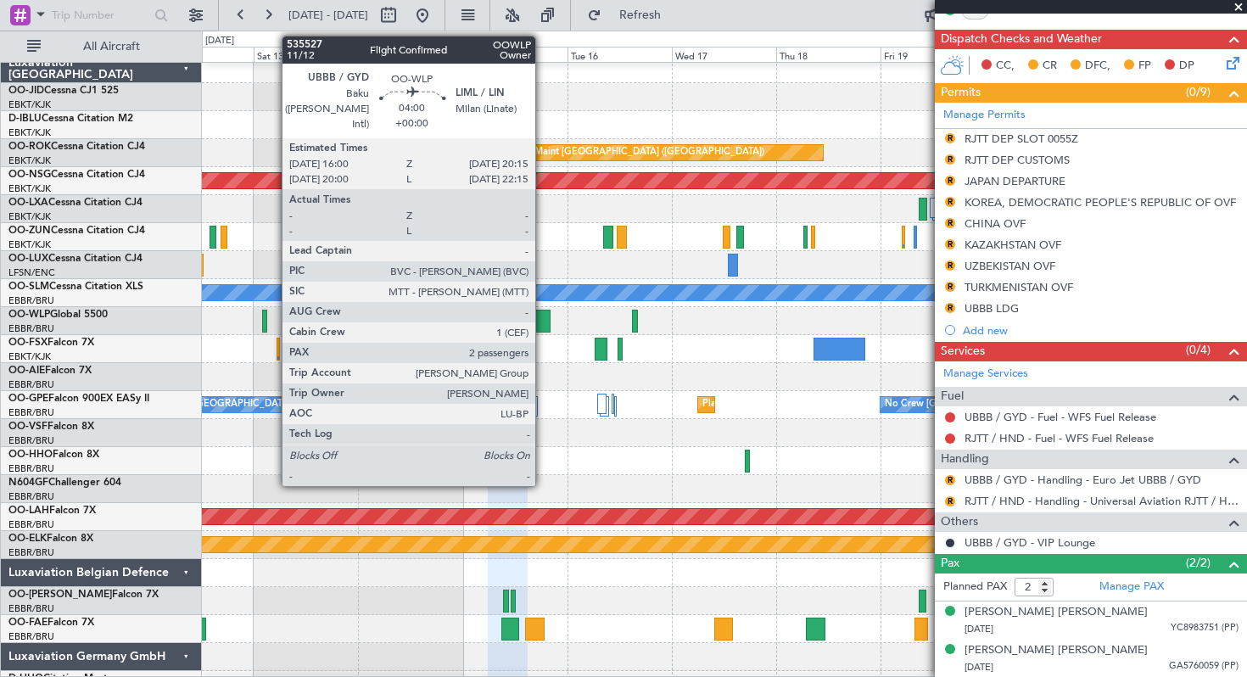
click at [543, 316] on div at bounding box center [541, 321] width 19 height 23
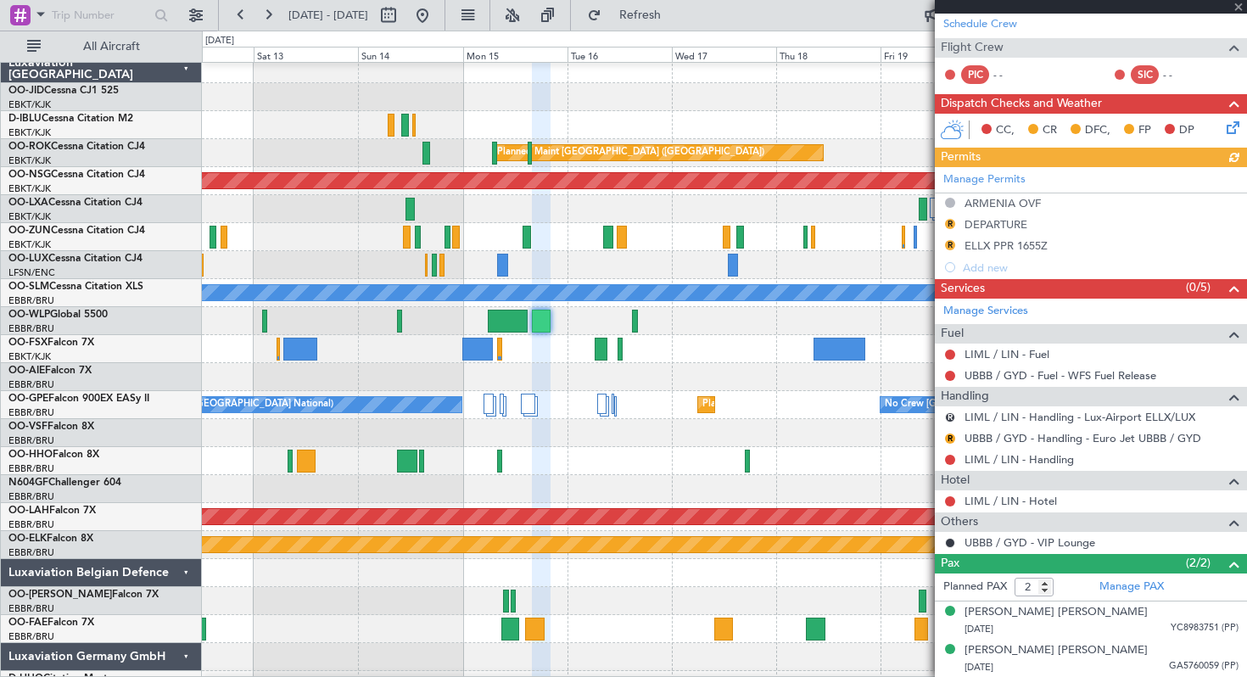
scroll to position [377, 0]
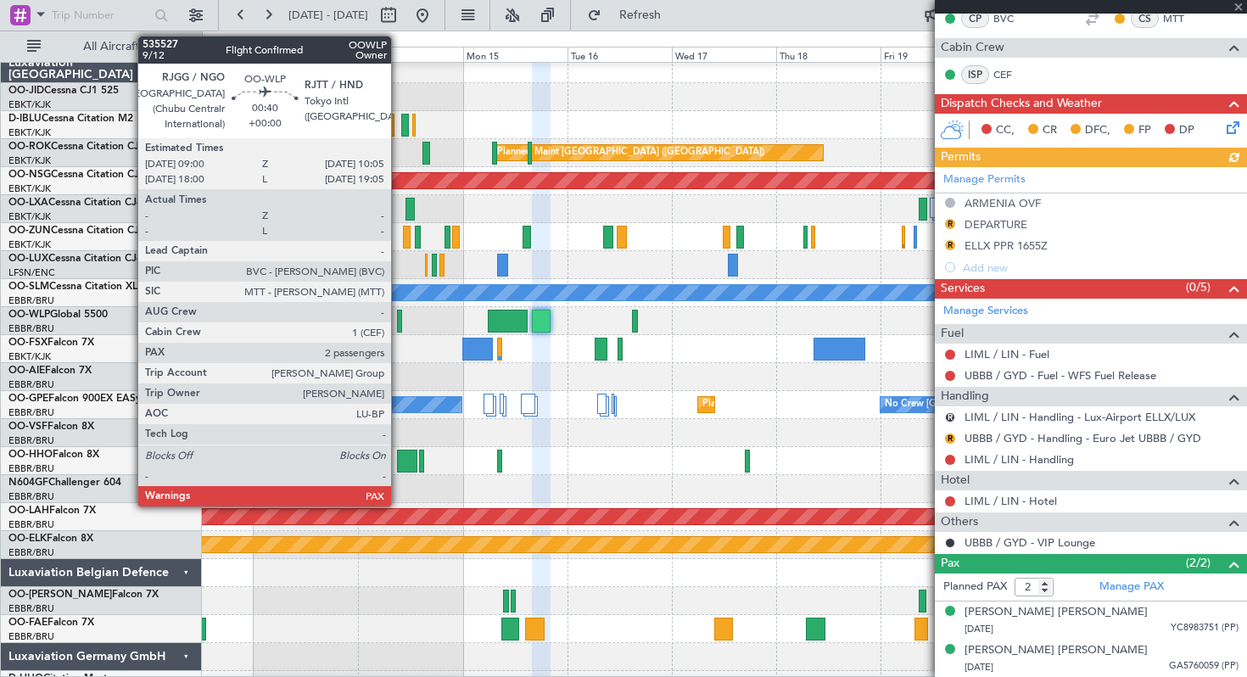
click at [399, 323] on div at bounding box center [399, 321] width 5 height 23
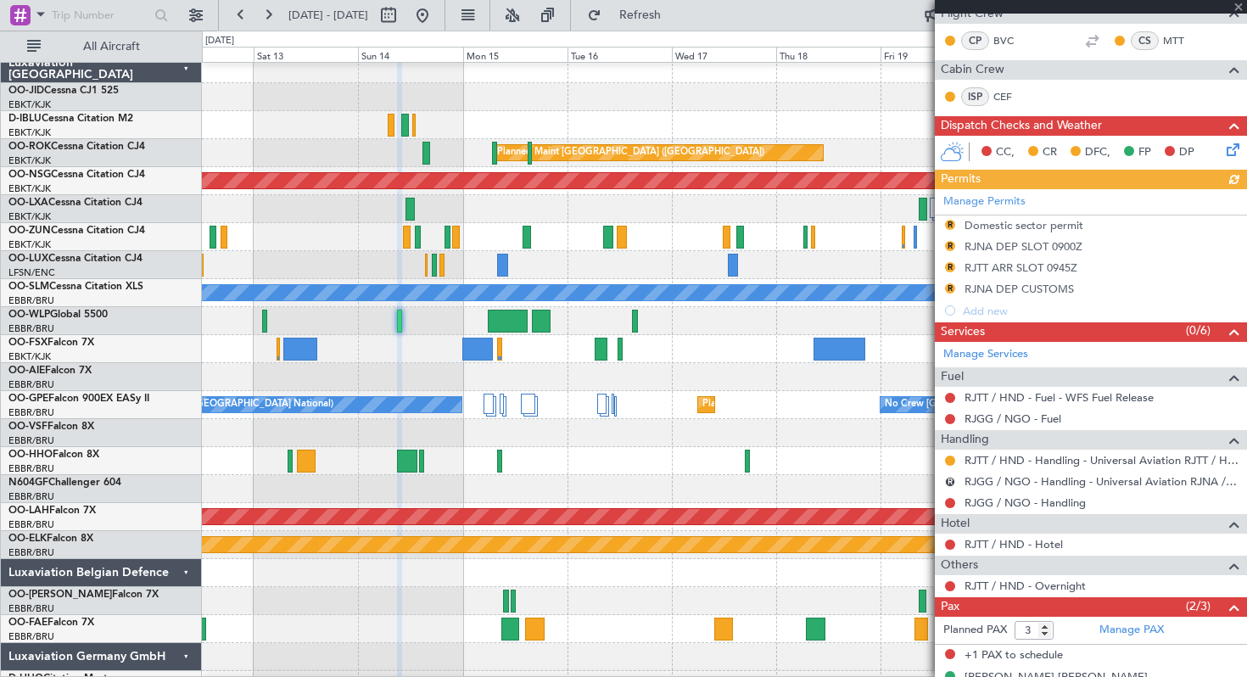
scroll to position [356, 0]
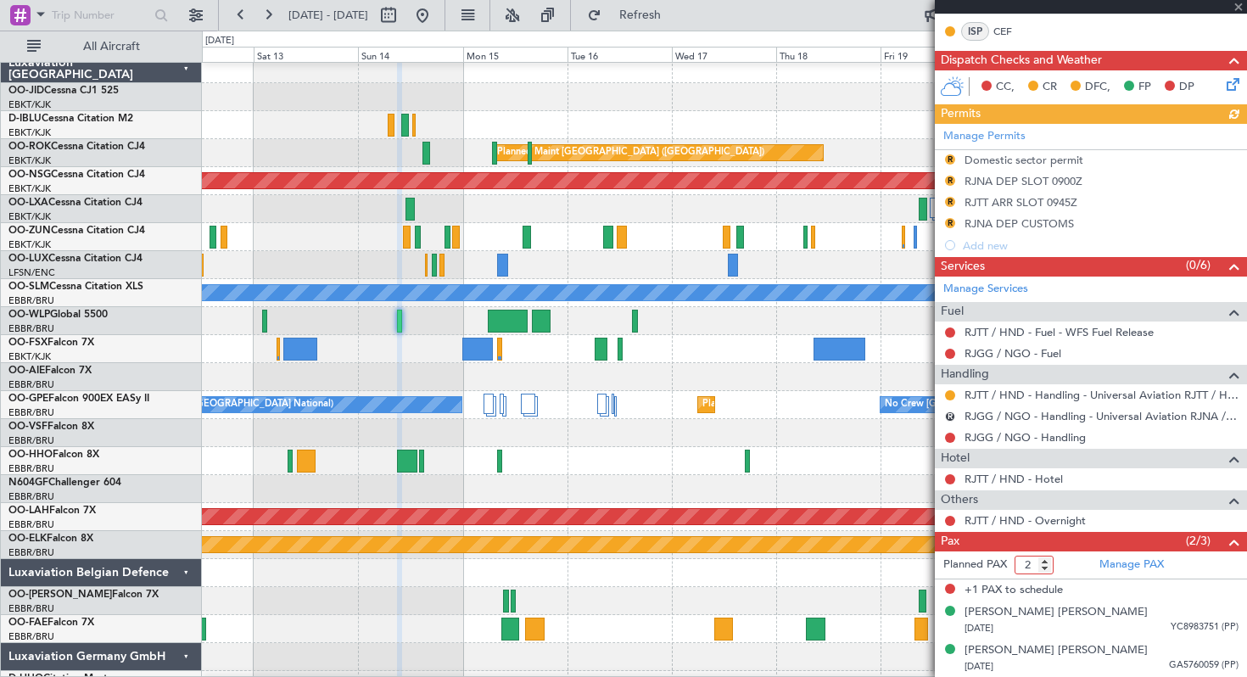
type input "2"
click at [1045, 567] on input "2" at bounding box center [1034, 565] width 39 height 19
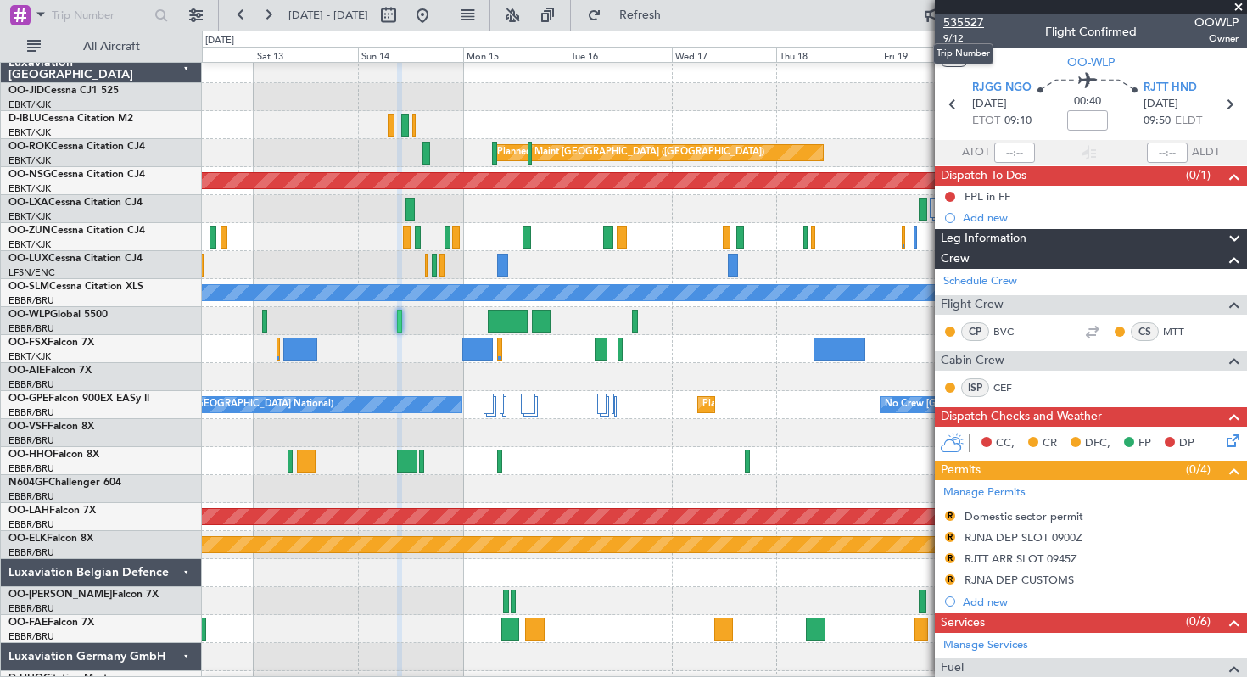
click at [961, 20] on span "535527" at bounding box center [963, 23] width 41 height 18
click at [1239, 5] on span at bounding box center [1238, 7] width 17 height 15
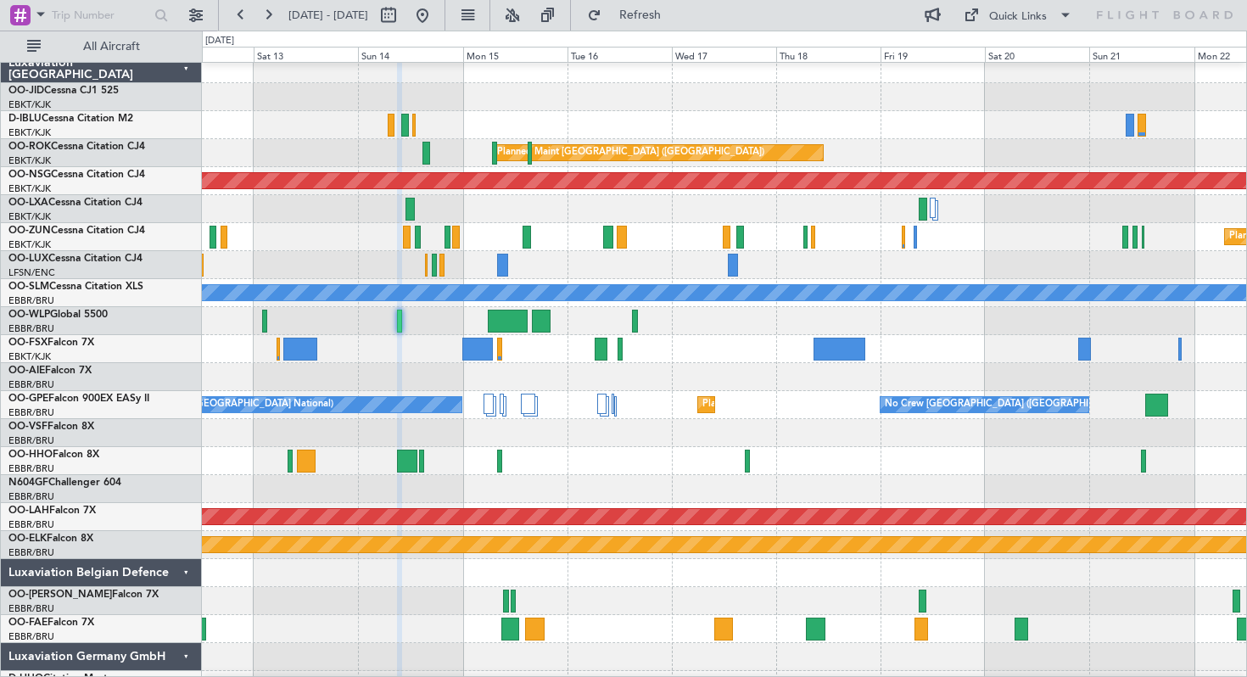
type input "0"
click at [436, 7] on button at bounding box center [422, 15] width 27 height 27
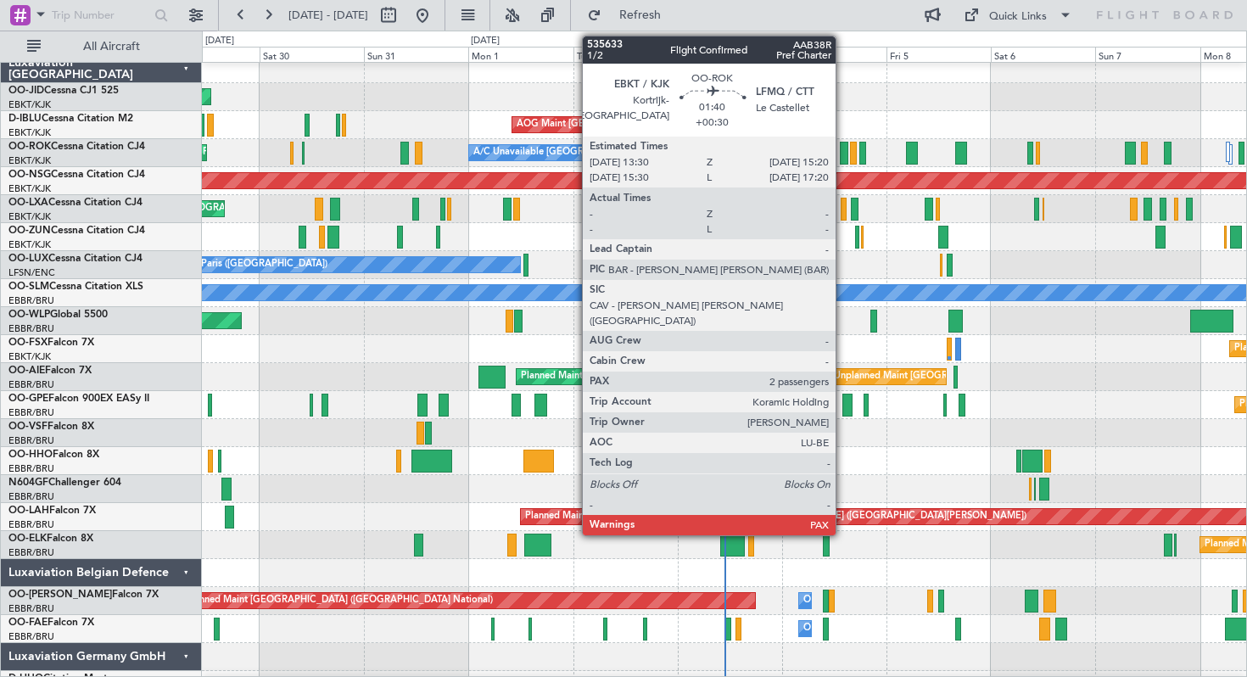
click at [843, 153] on div at bounding box center [844, 153] width 8 height 23
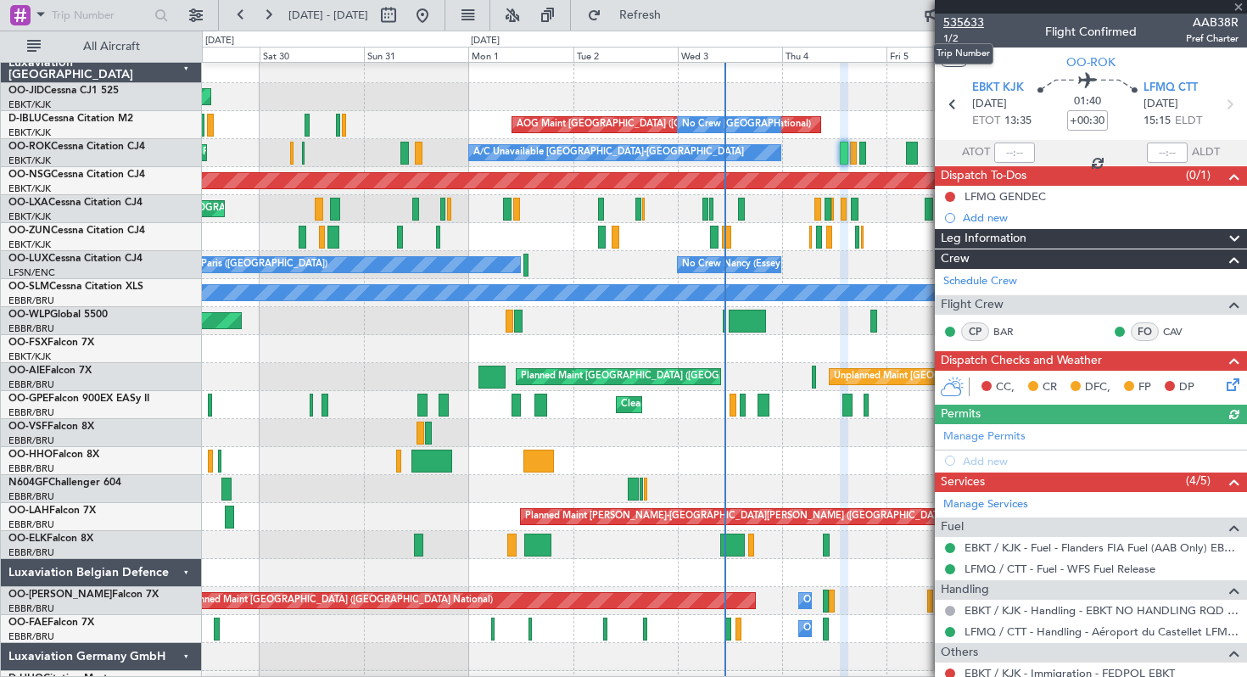
click at [960, 21] on span "535633" at bounding box center [963, 23] width 41 height 18
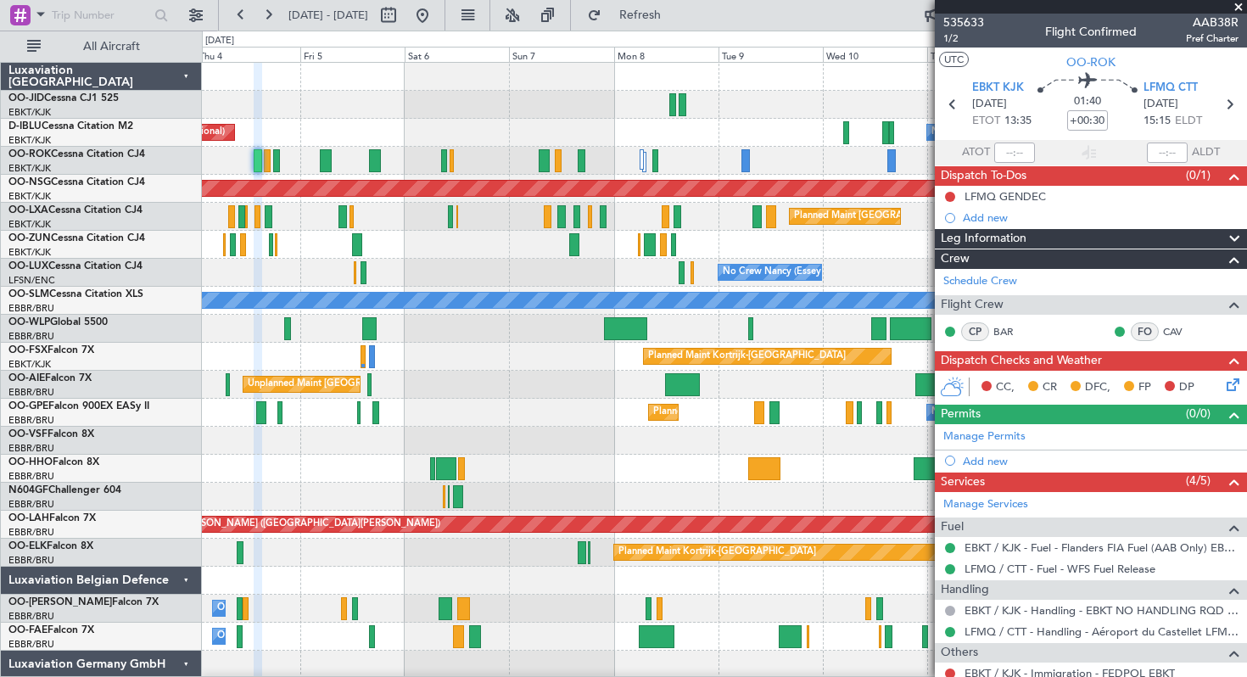
click at [232, 326] on div at bounding box center [724, 329] width 1044 height 28
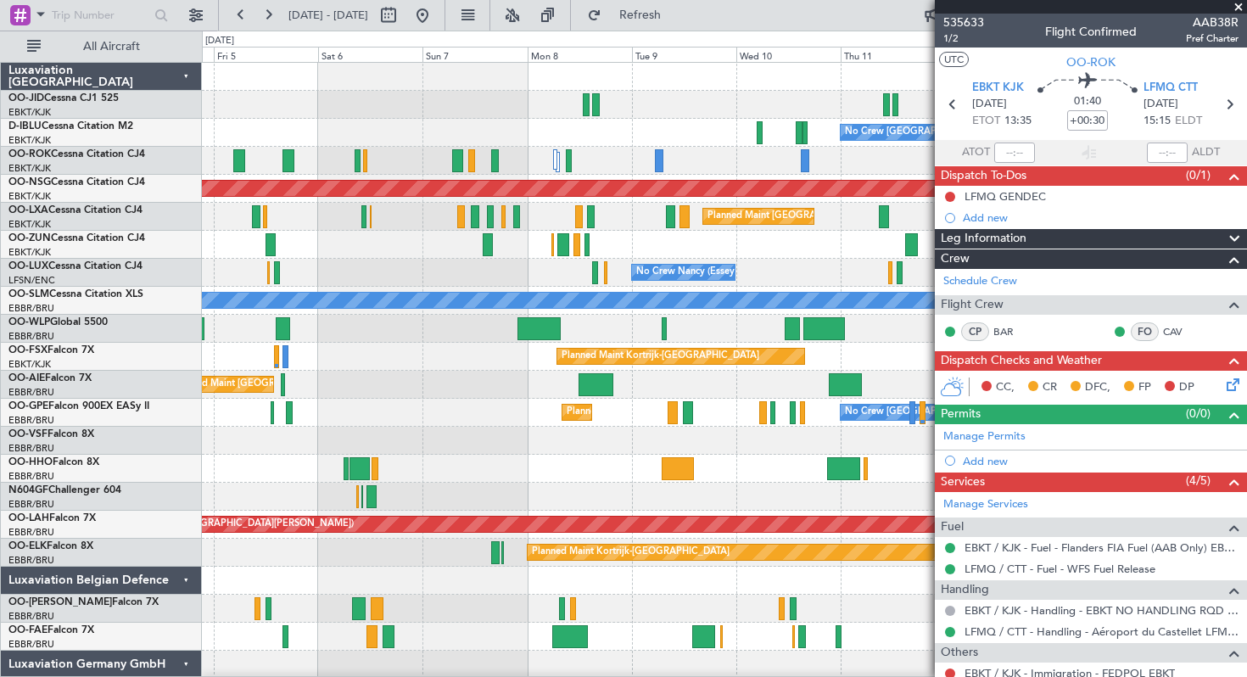
click at [590, 330] on div at bounding box center [724, 329] width 1044 height 28
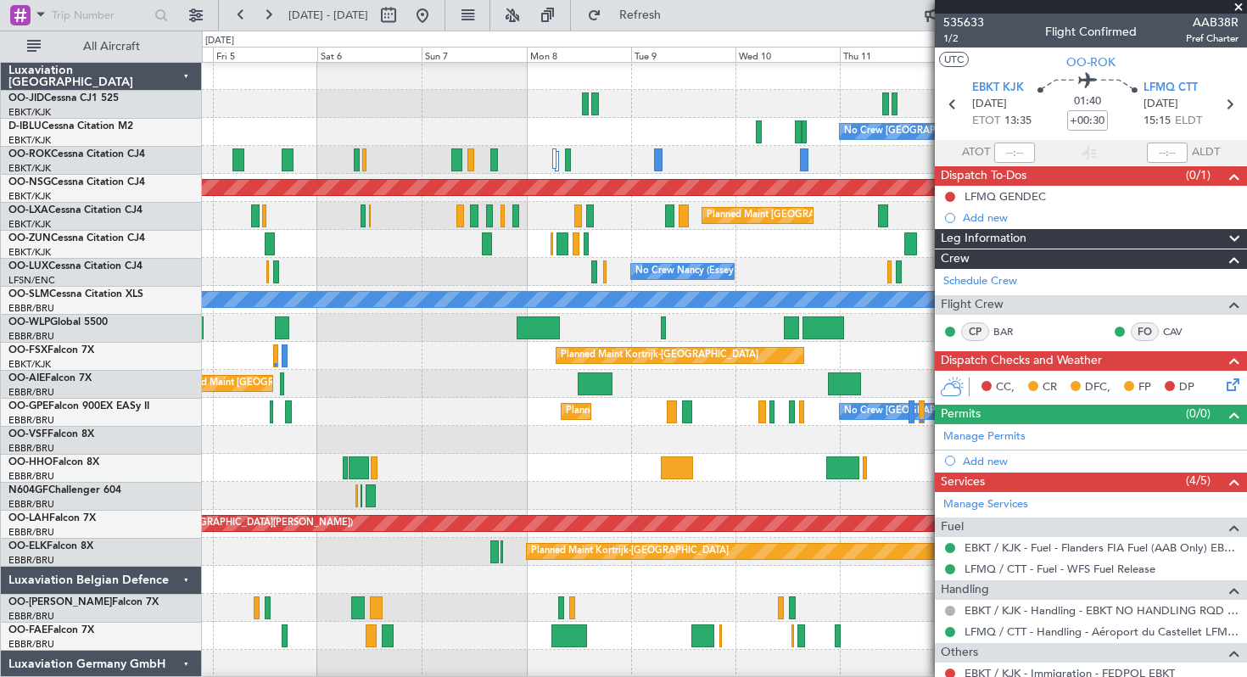
scroll to position [1, 0]
click at [1238, 4] on span at bounding box center [1238, 7] width 17 height 15
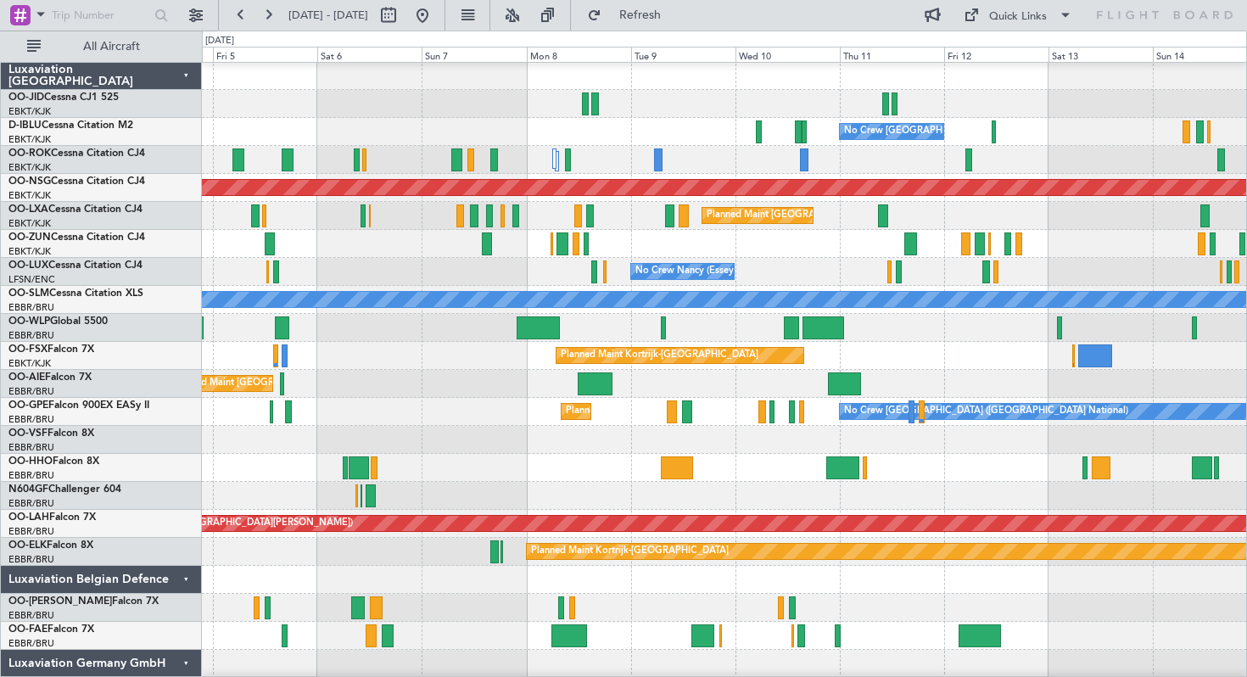
type input "0"
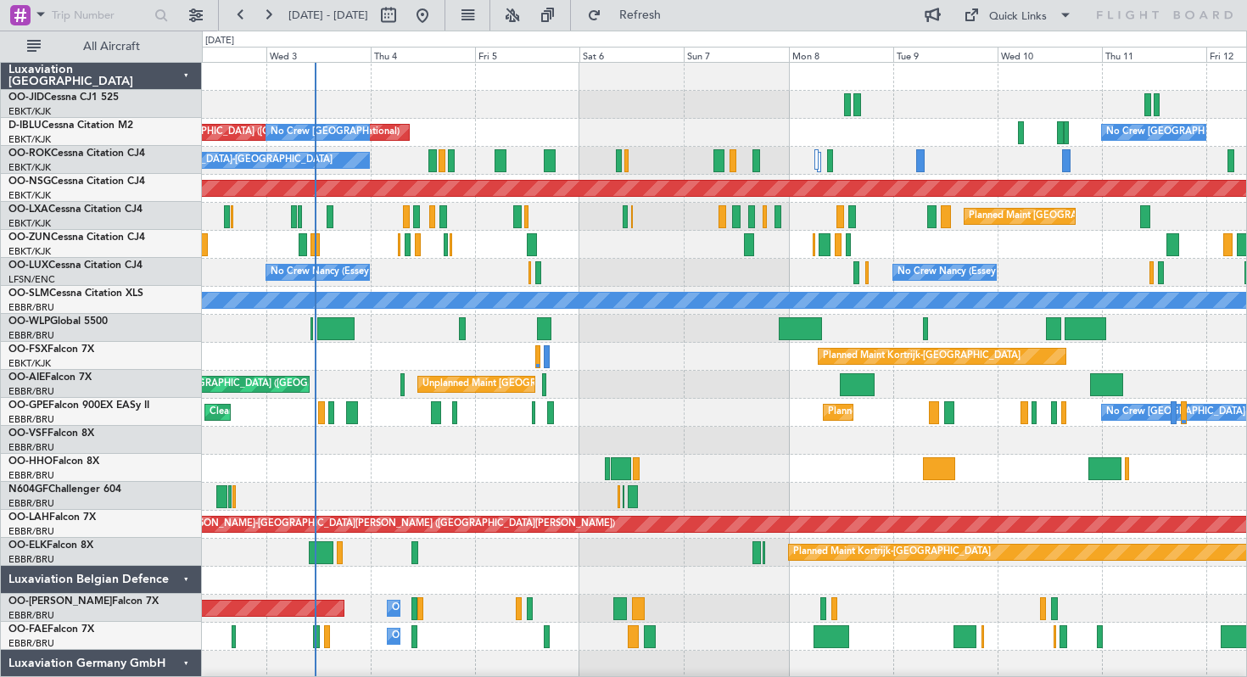
scroll to position [0, 0]
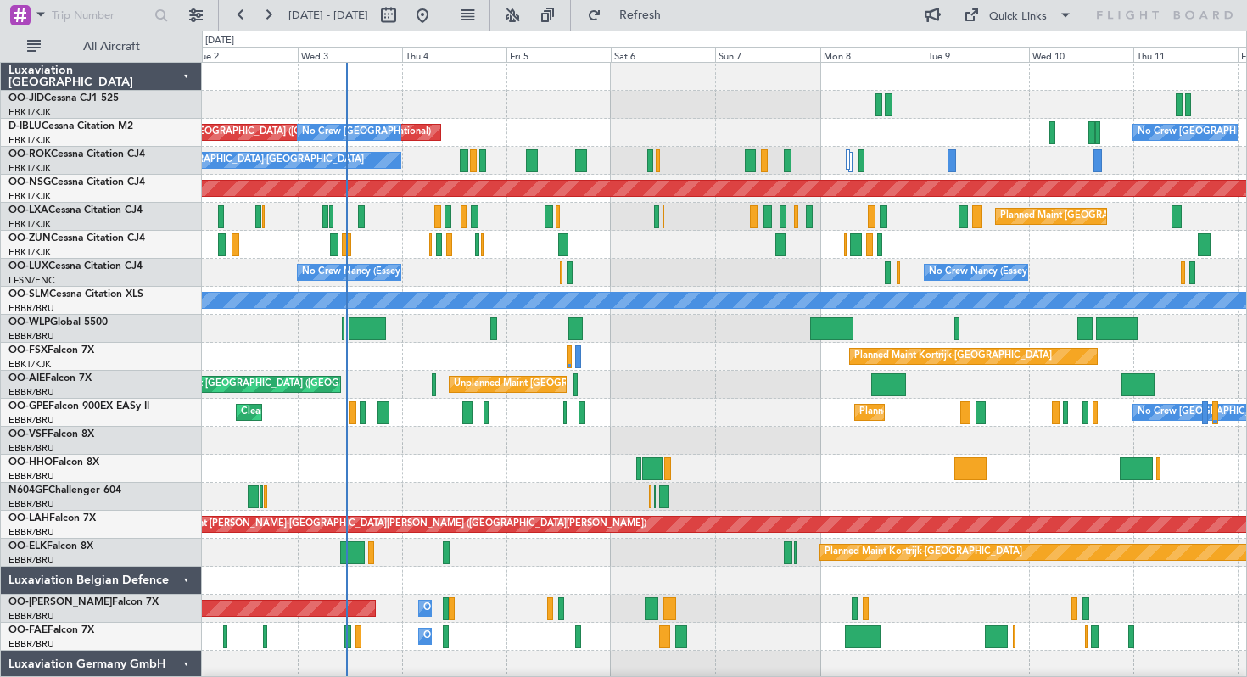
click at [774, 117] on div at bounding box center [724, 105] width 1044 height 28
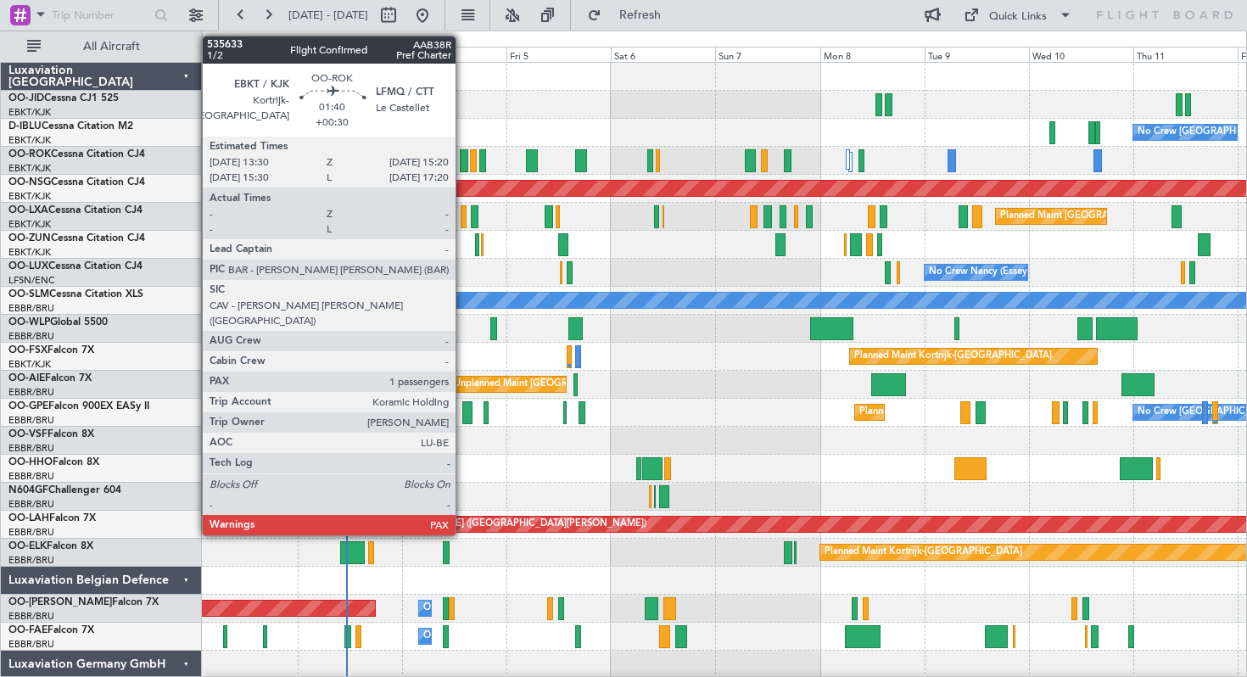
click at [463, 158] on div at bounding box center [464, 160] width 8 height 23
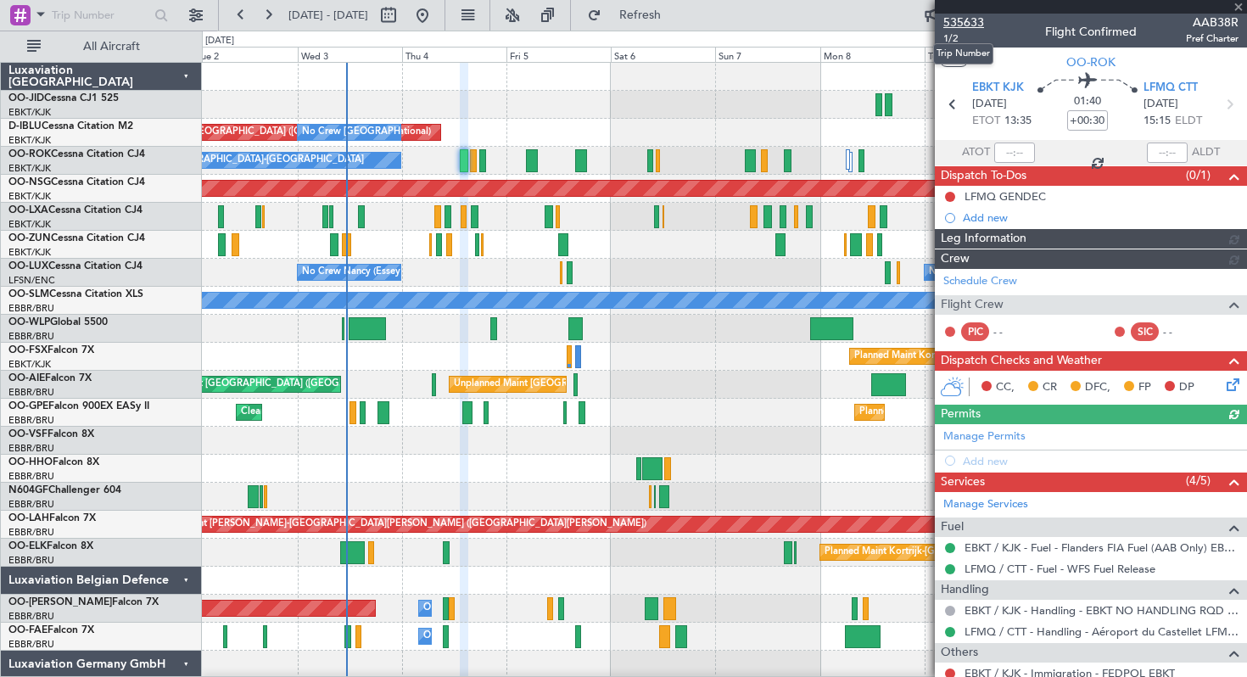
click at [964, 18] on span "535633" at bounding box center [963, 23] width 41 height 18
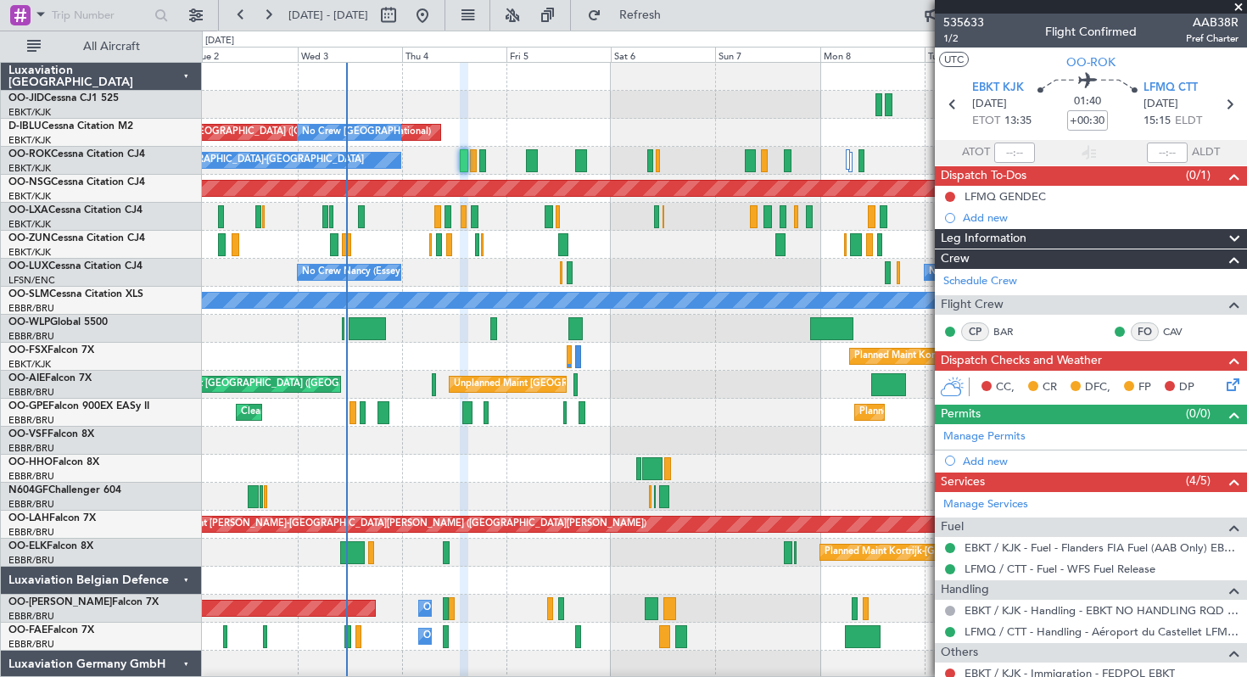
click at [1238, 4] on span at bounding box center [1238, 7] width 17 height 15
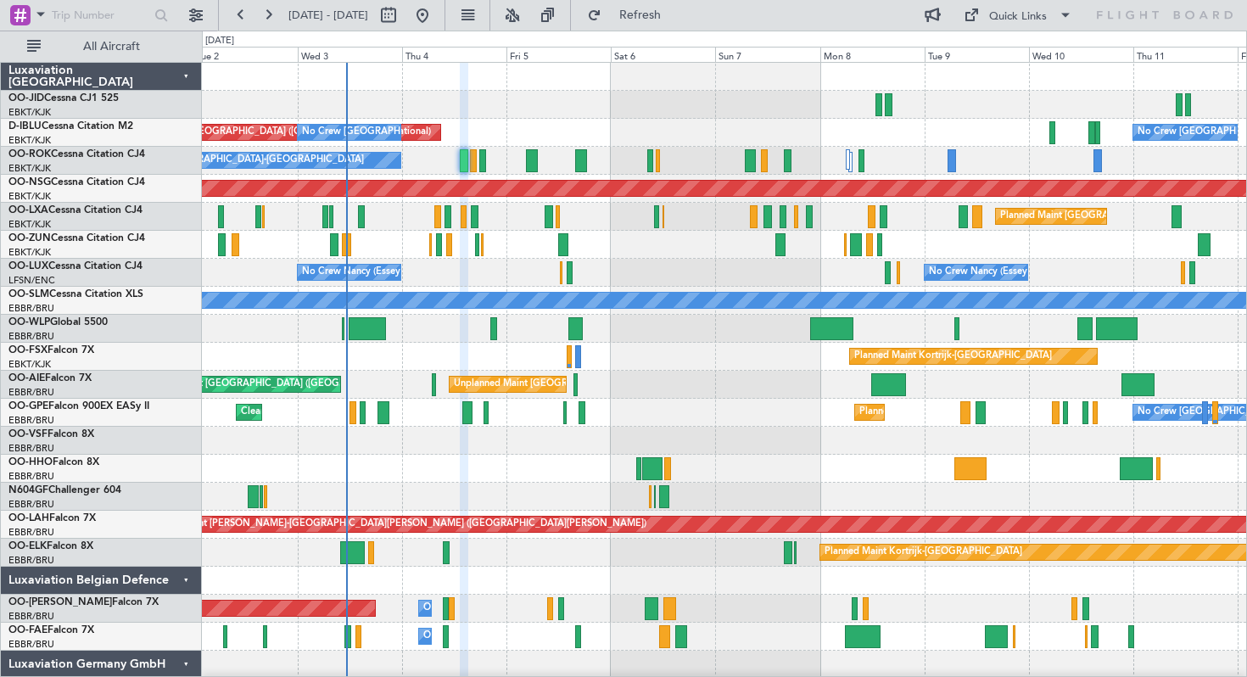
type input "0"
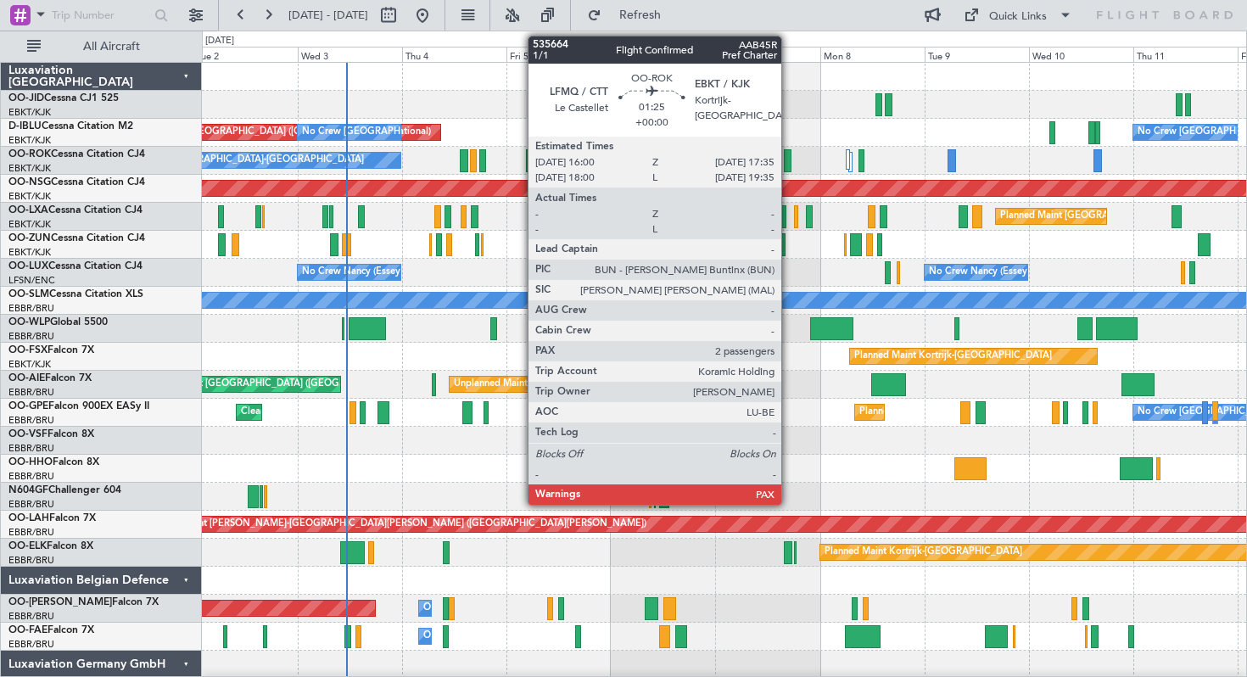
click at [789, 160] on div at bounding box center [788, 160] width 8 height 23
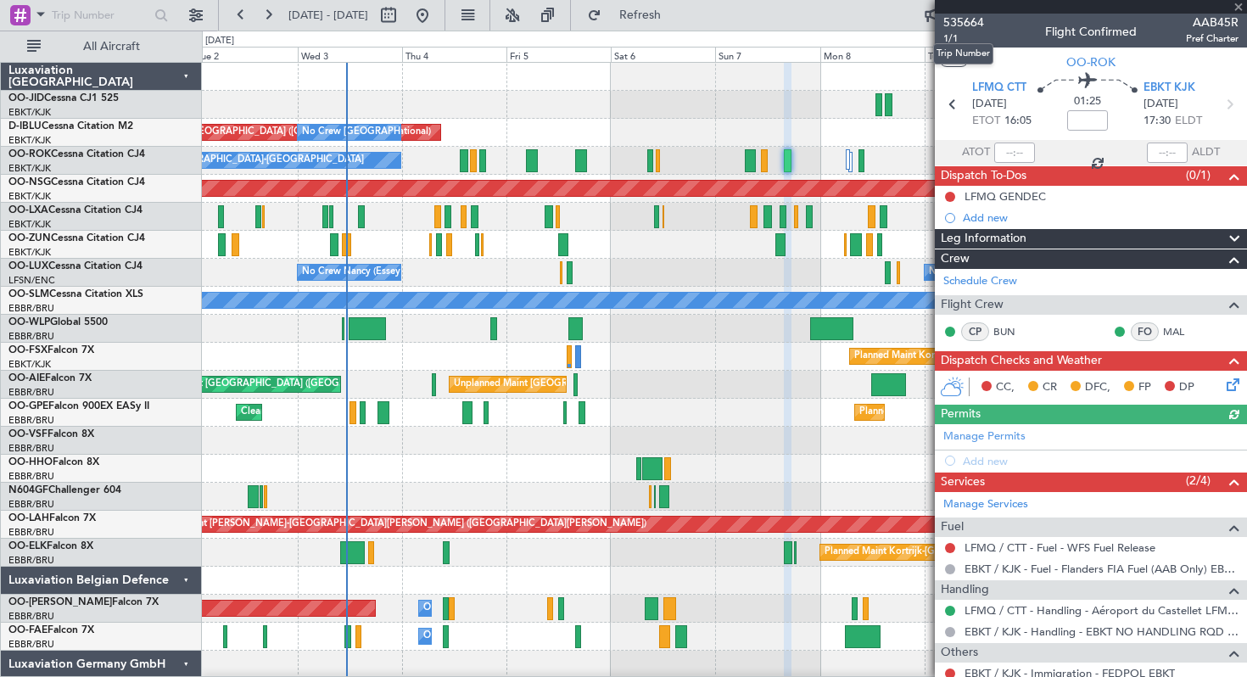
click at [962, 19] on span "535664" at bounding box center [963, 23] width 41 height 18
